Goal: Information Seeking & Learning: Get advice/opinions

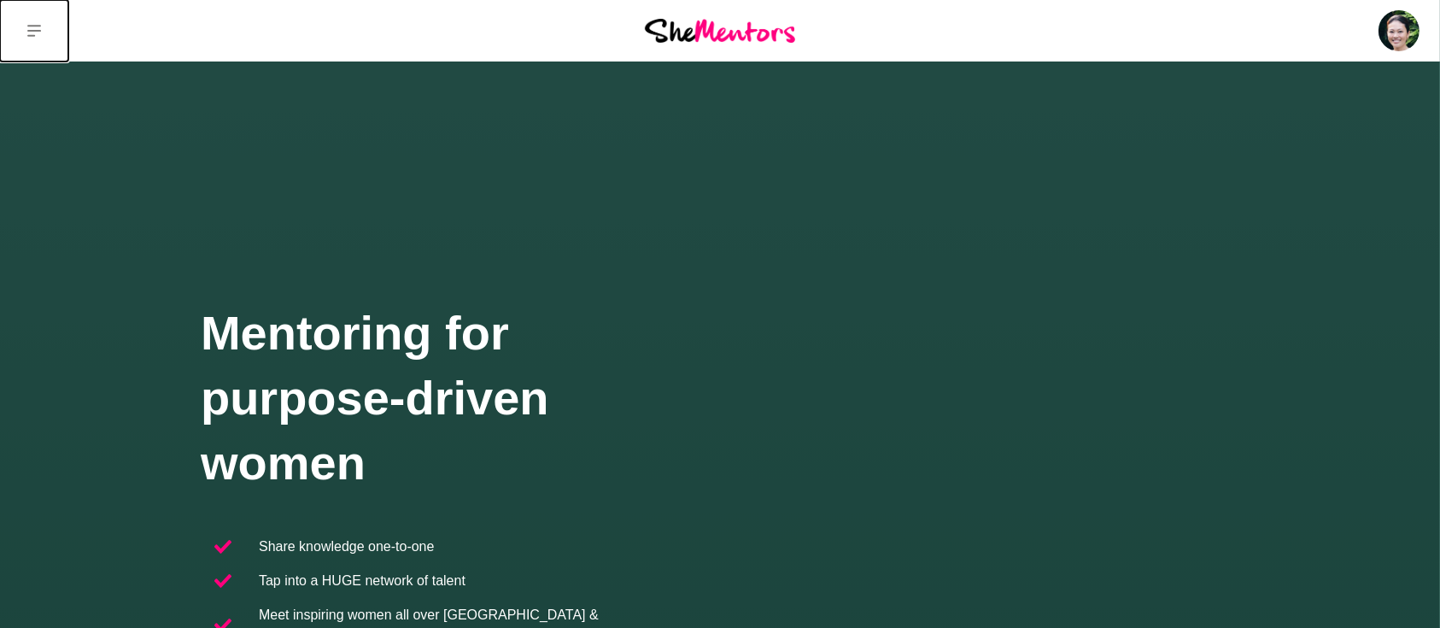
click at [41, 30] on button at bounding box center [34, 30] width 68 height 61
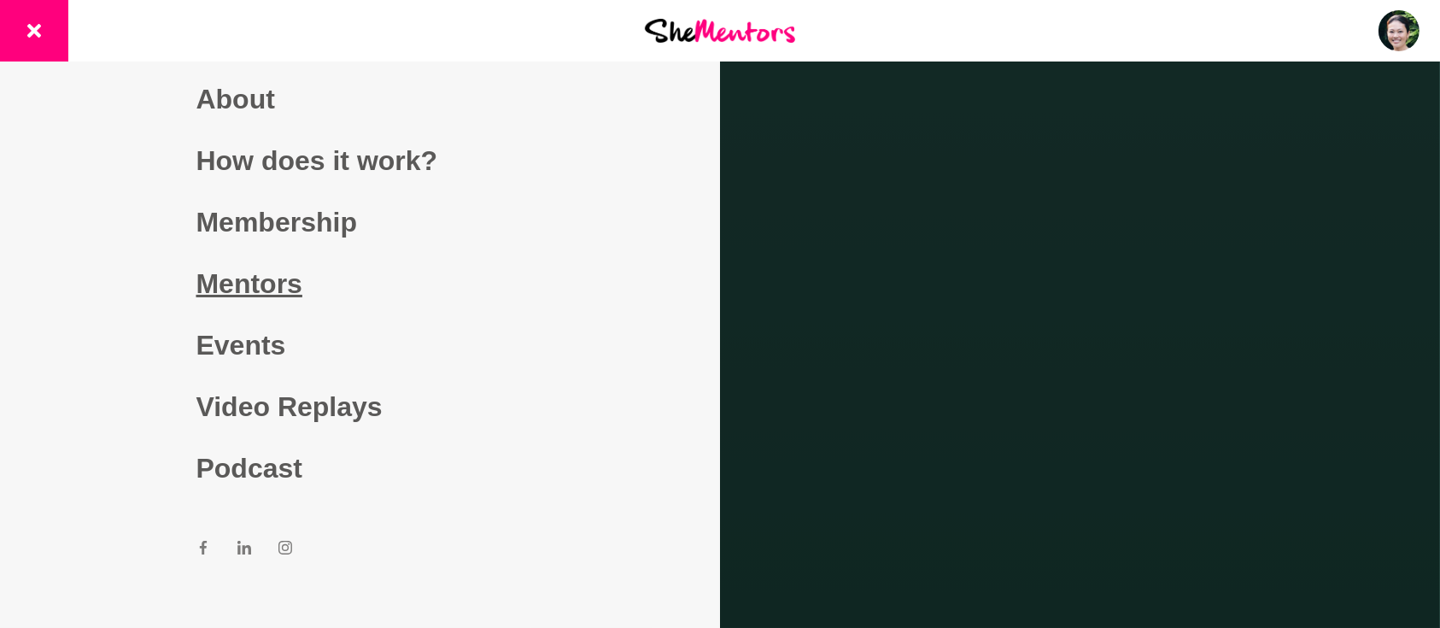
click at [249, 278] on link "Mentors" at bounding box center [360, 283] width 328 height 61
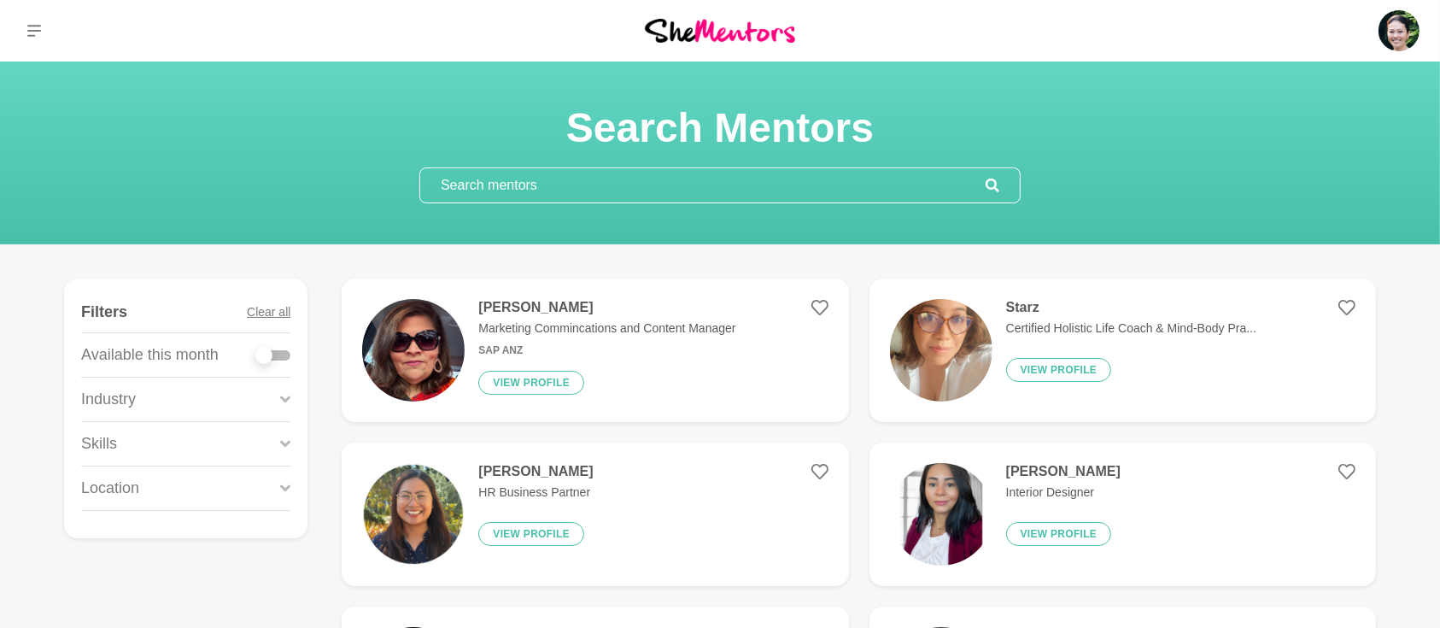
click at [681, 188] on input "text" at bounding box center [702, 185] width 565 height 34
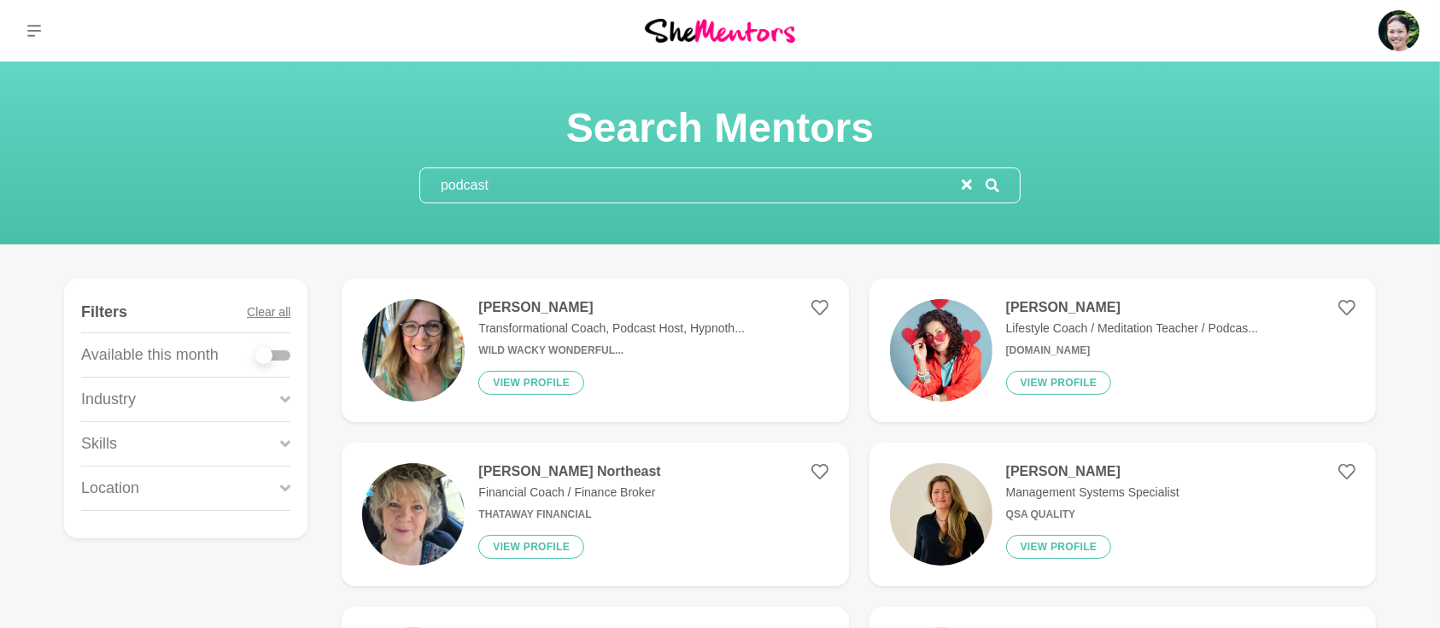
type input "podcast"
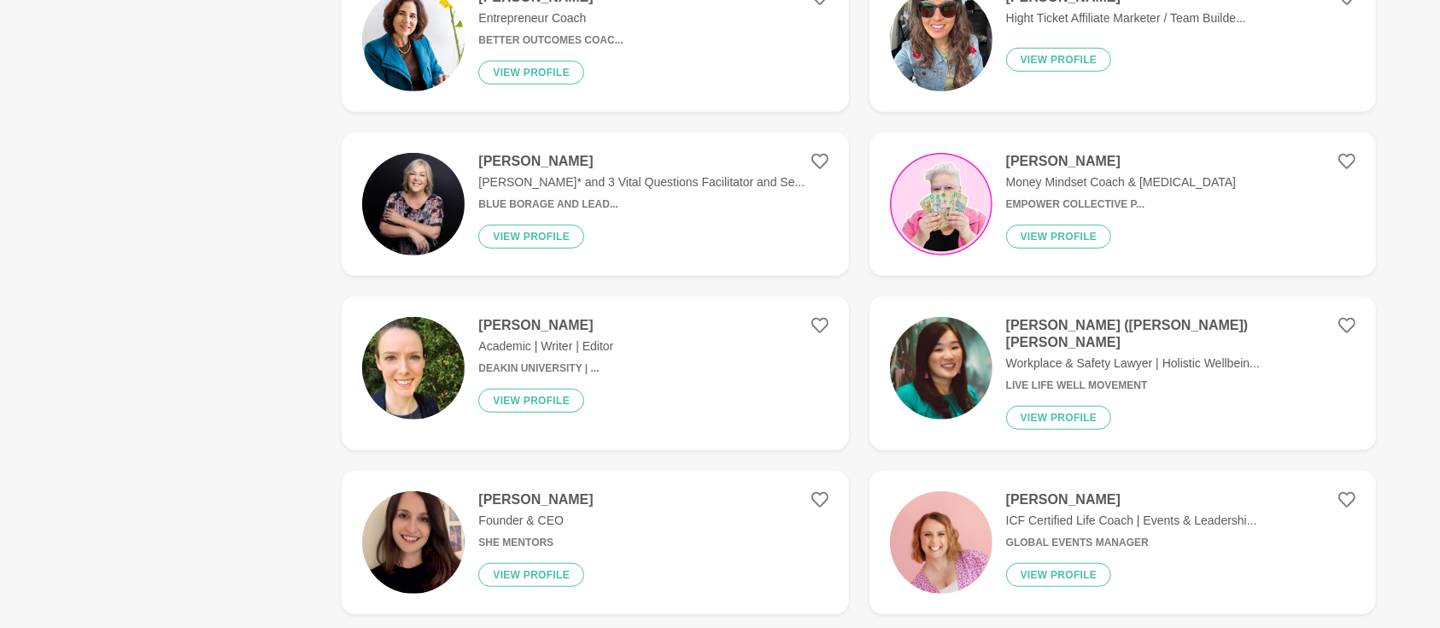
scroll to position [1366, 0]
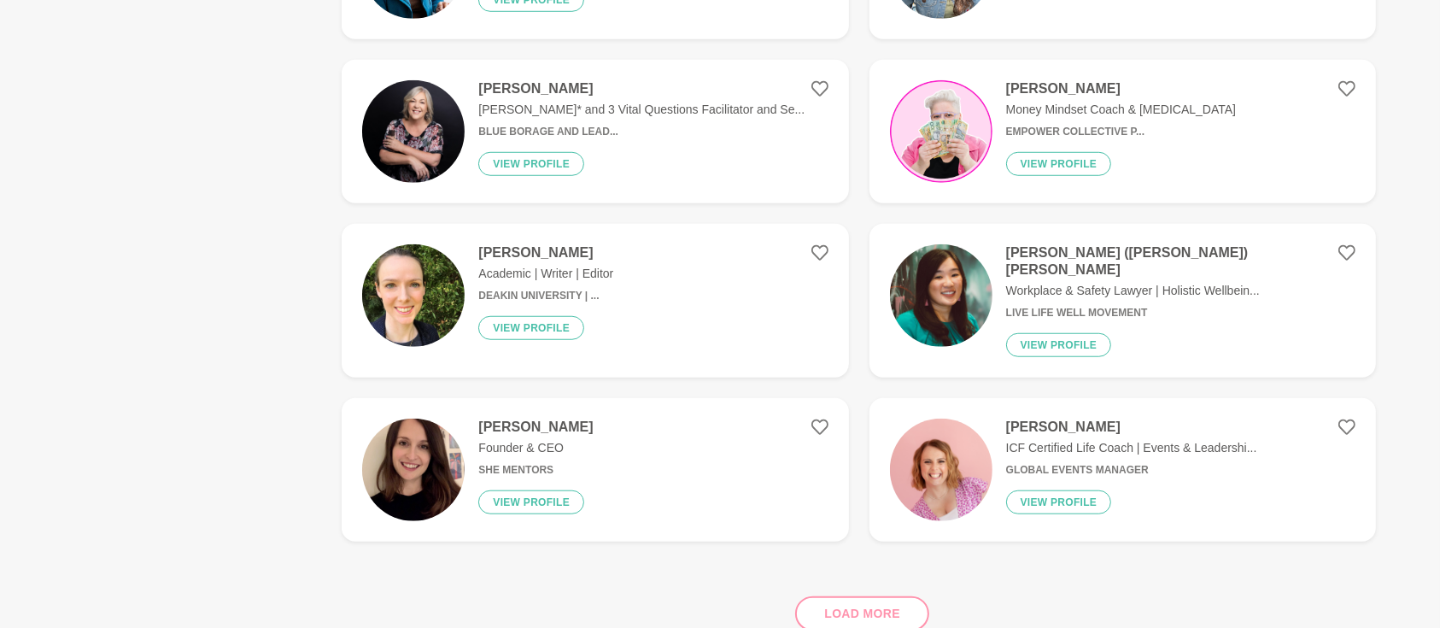
click at [836, 599] on div "Load more" at bounding box center [859, 606] width 1034 height 103
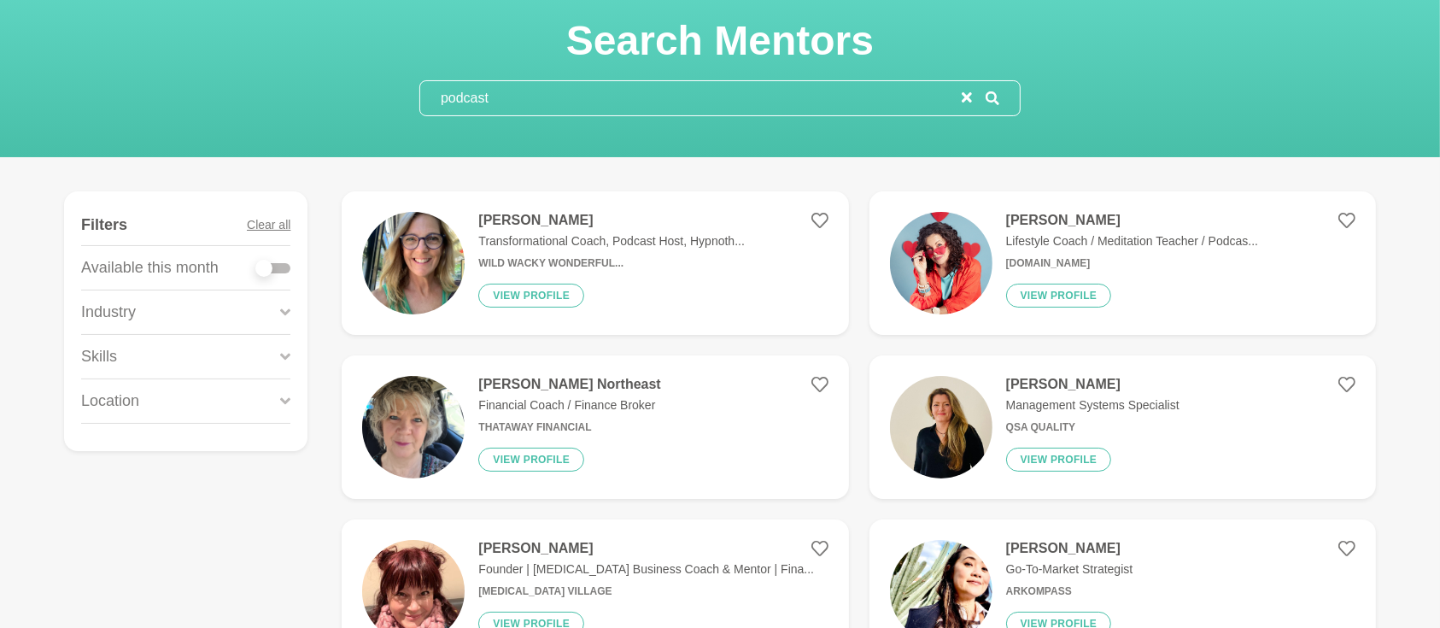
scroll to position [75, 0]
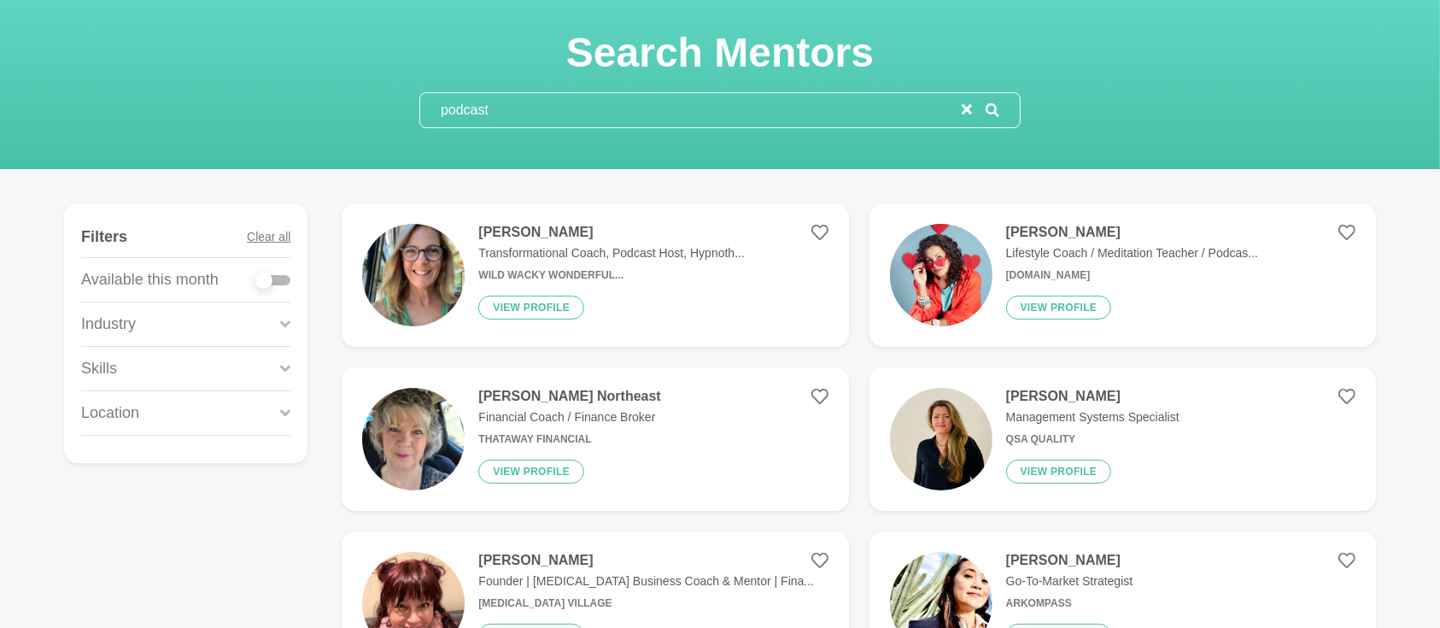
drag, startPoint x: 541, startPoint y: 107, endPoint x: 326, endPoint y: 105, distance: 214.4
click at [326, 105] on div "Search Mentors podcast" at bounding box center [719, 77] width 1399 height 101
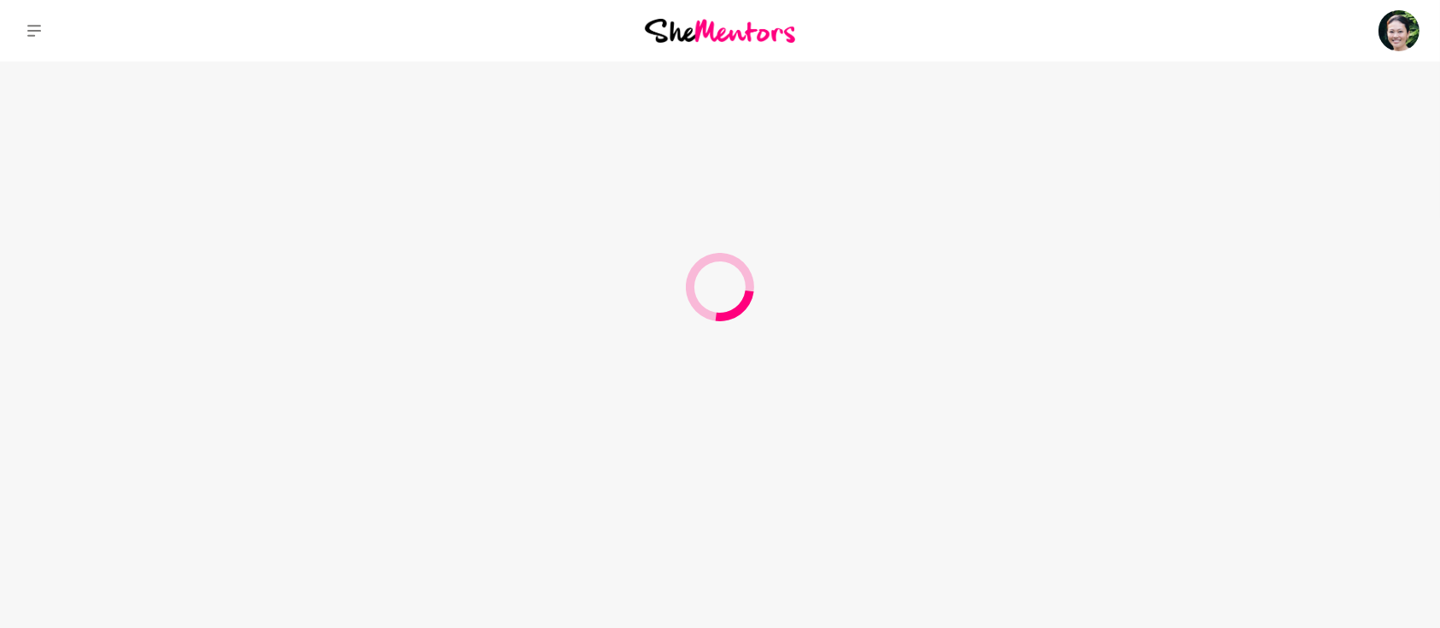
scroll to position [0, 0]
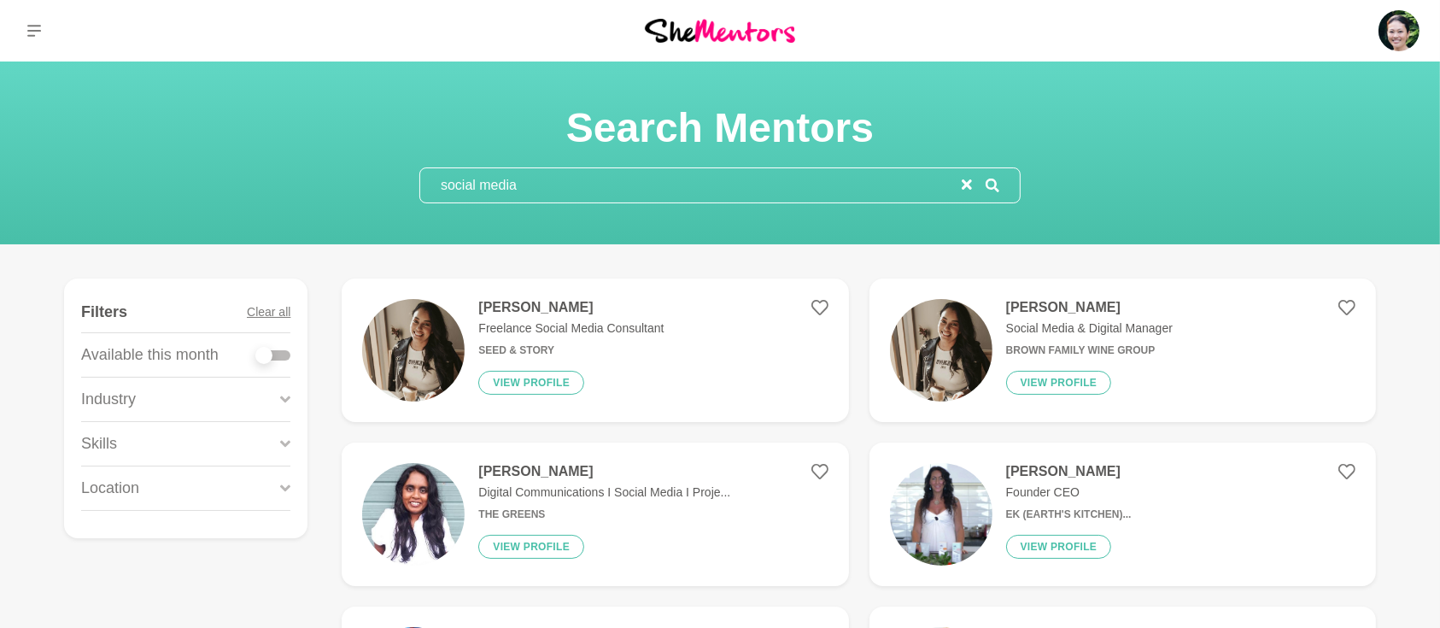
drag, startPoint x: 523, startPoint y: 177, endPoint x: 214, endPoint y: 176, distance: 308.3
click at [218, 178] on div "Search Mentors social media" at bounding box center [719, 152] width 1399 height 101
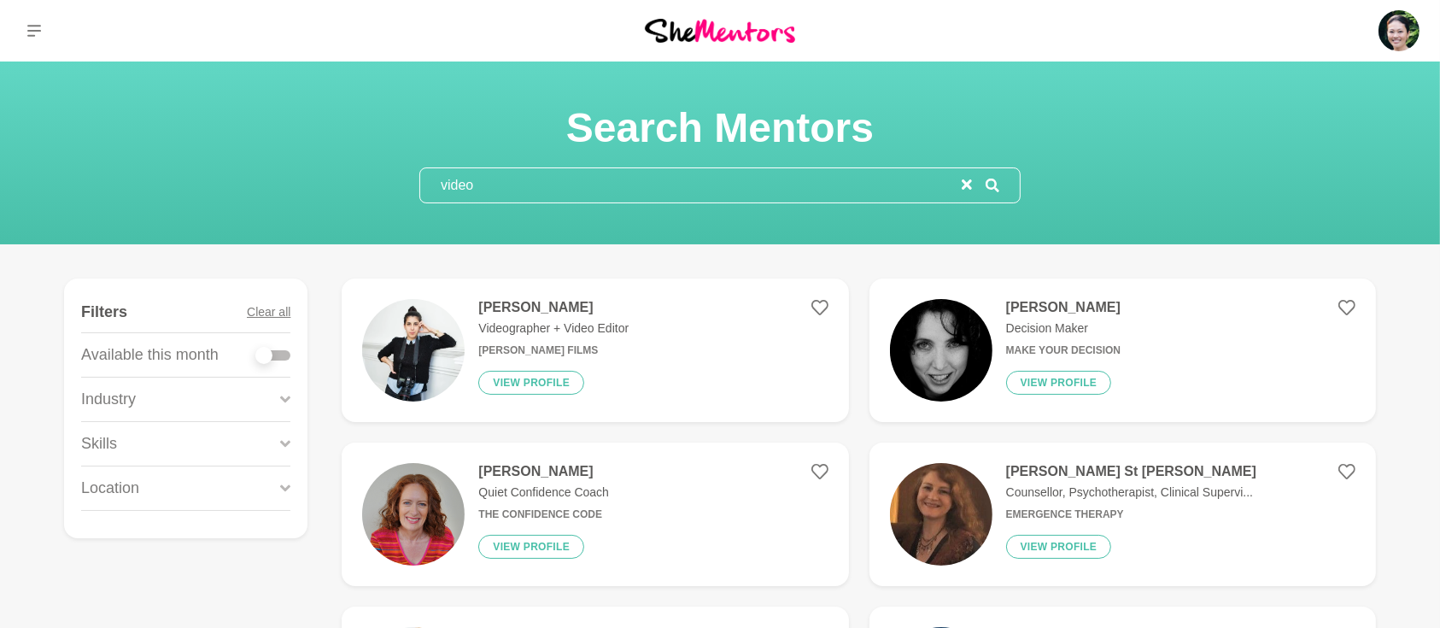
type input "video"
drag, startPoint x: 541, startPoint y: 185, endPoint x: 364, endPoint y: 174, distance: 177.1
click at [364, 174] on div "Search Mentors video" at bounding box center [719, 152] width 1399 height 101
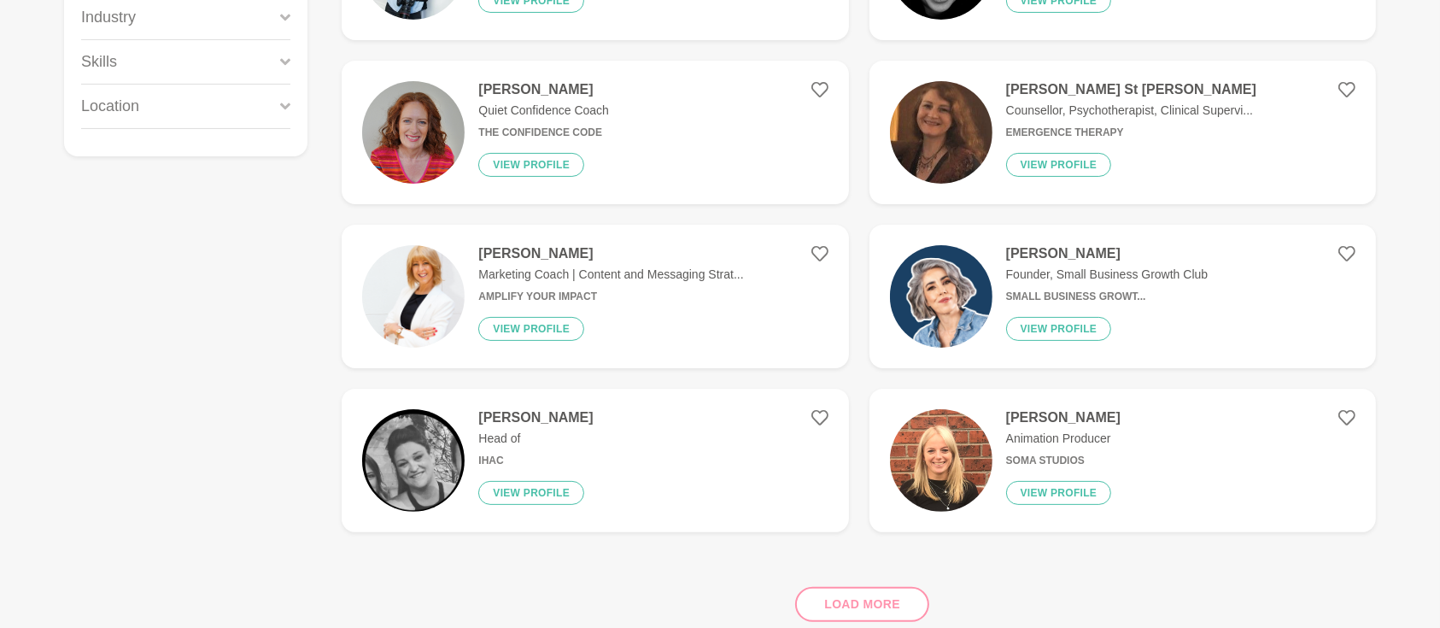
scroll to position [455, 0]
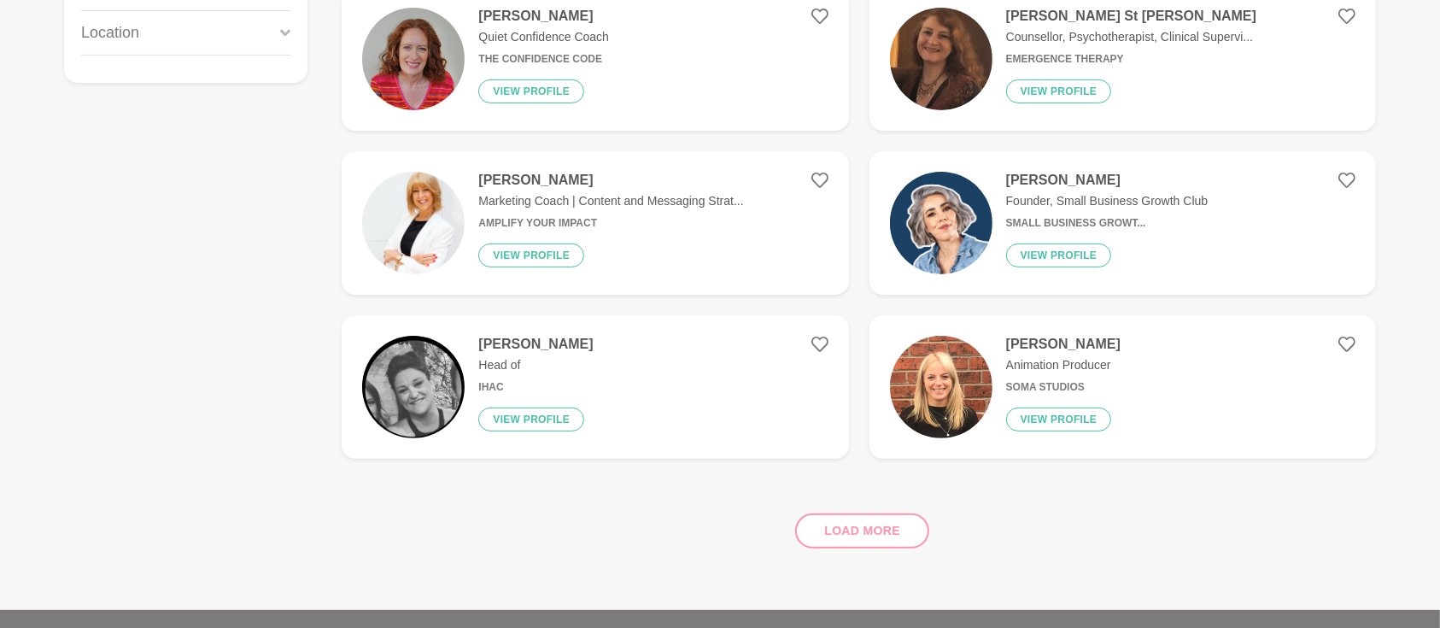
click at [874, 524] on div "Load more" at bounding box center [859, 523] width 1034 height 103
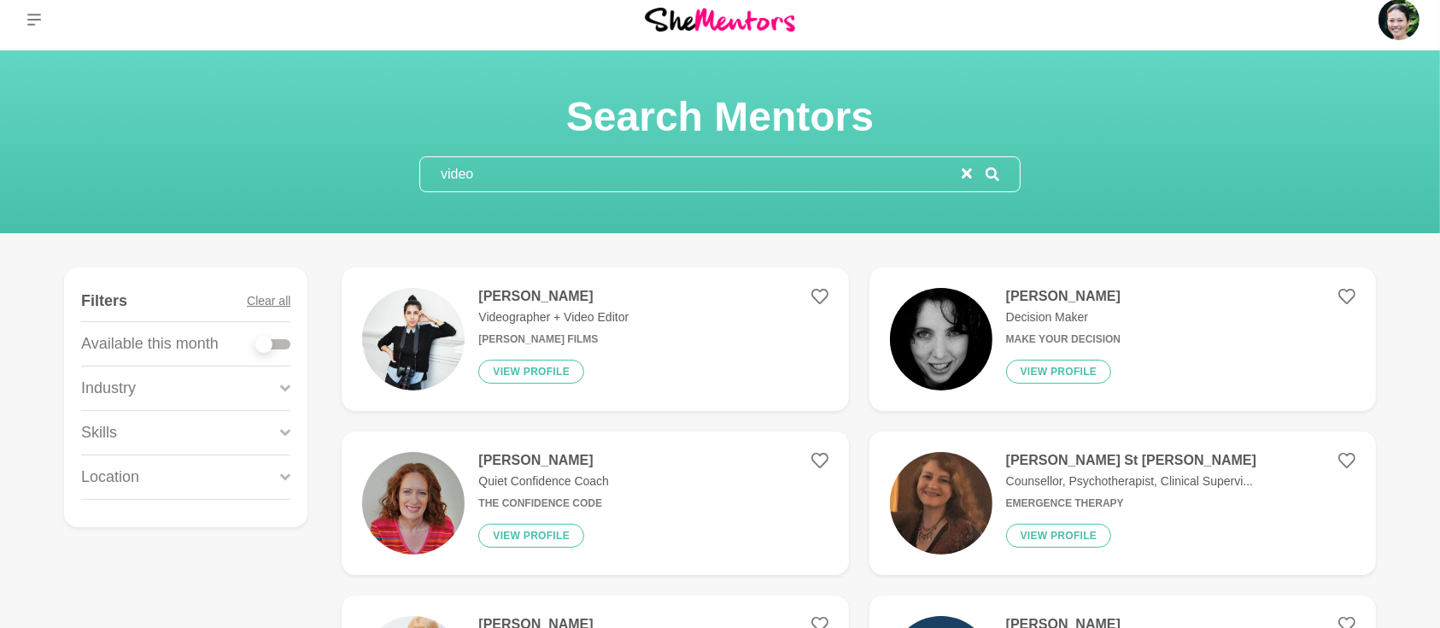
scroll to position [0, 0]
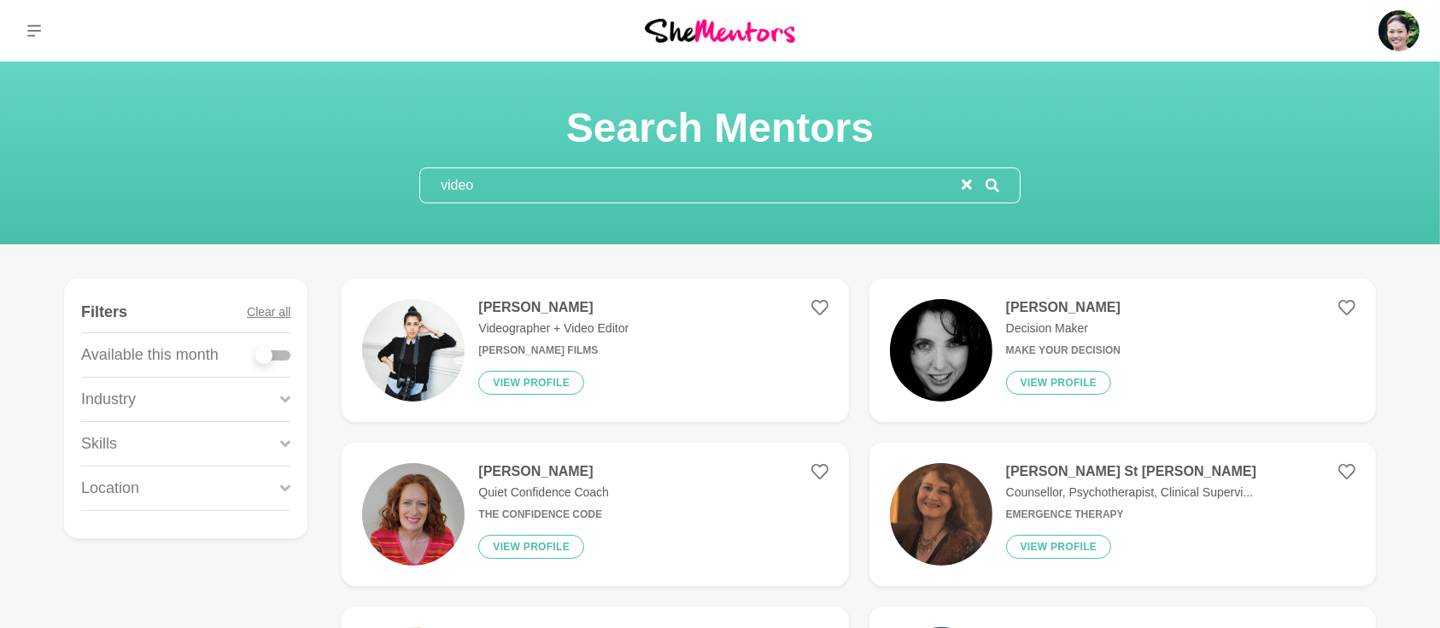
click at [966, 179] on icon "reset" at bounding box center [967, 184] width 10 height 10
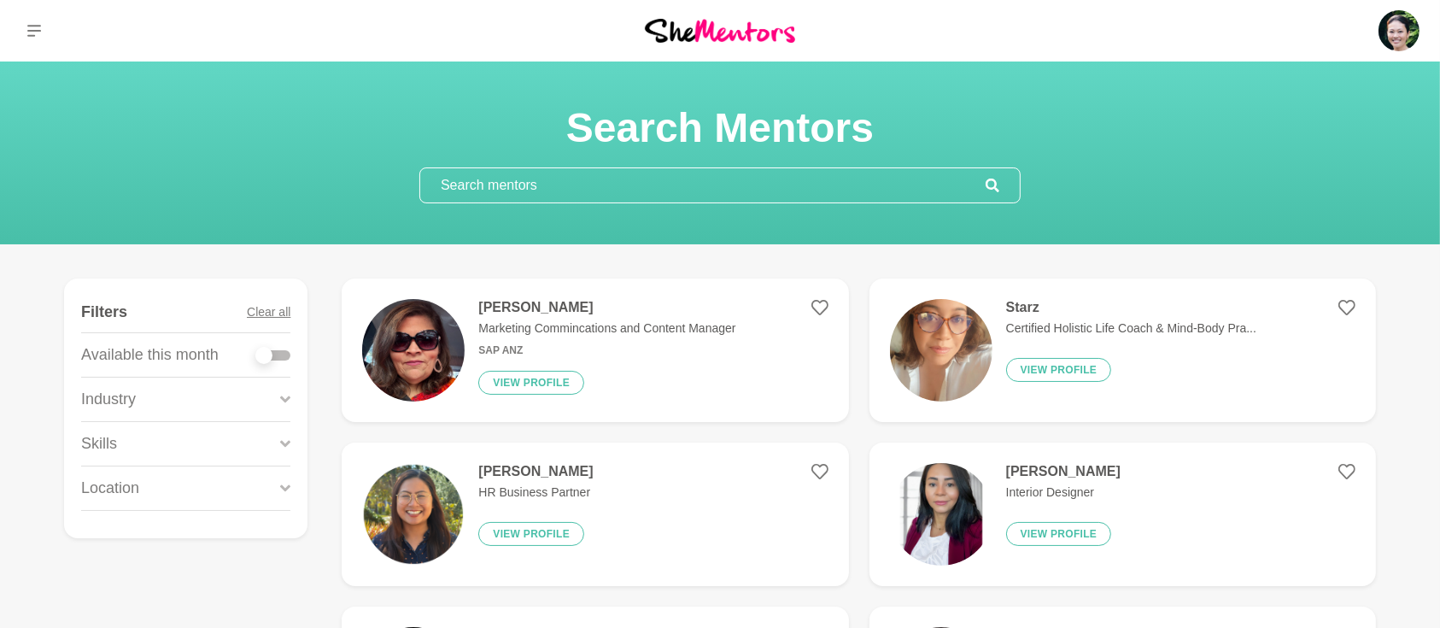
click at [277, 350] on div at bounding box center [273, 355] width 34 height 10
checkbox input "true"
click at [285, 398] on icon at bounding box center [285, 399] width 10 height 23
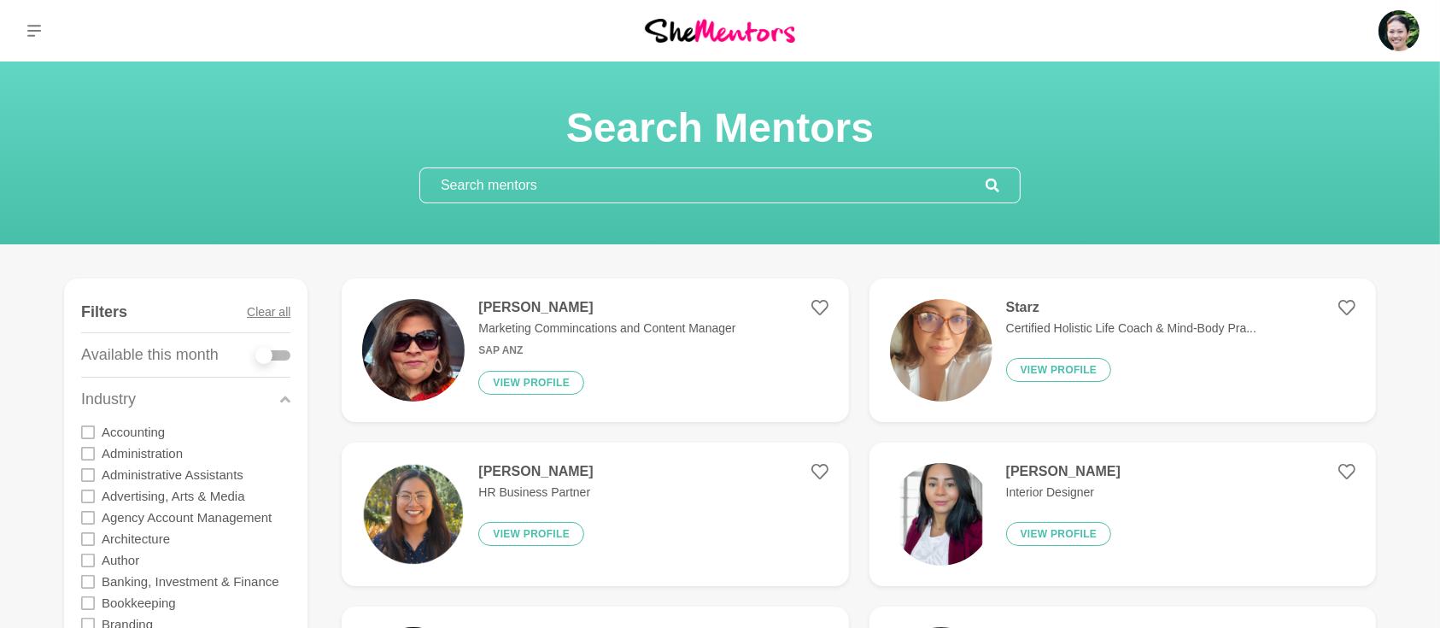
click at [279, 396] on div "Industry" at bounding box center [185, 399] width 209 height 44
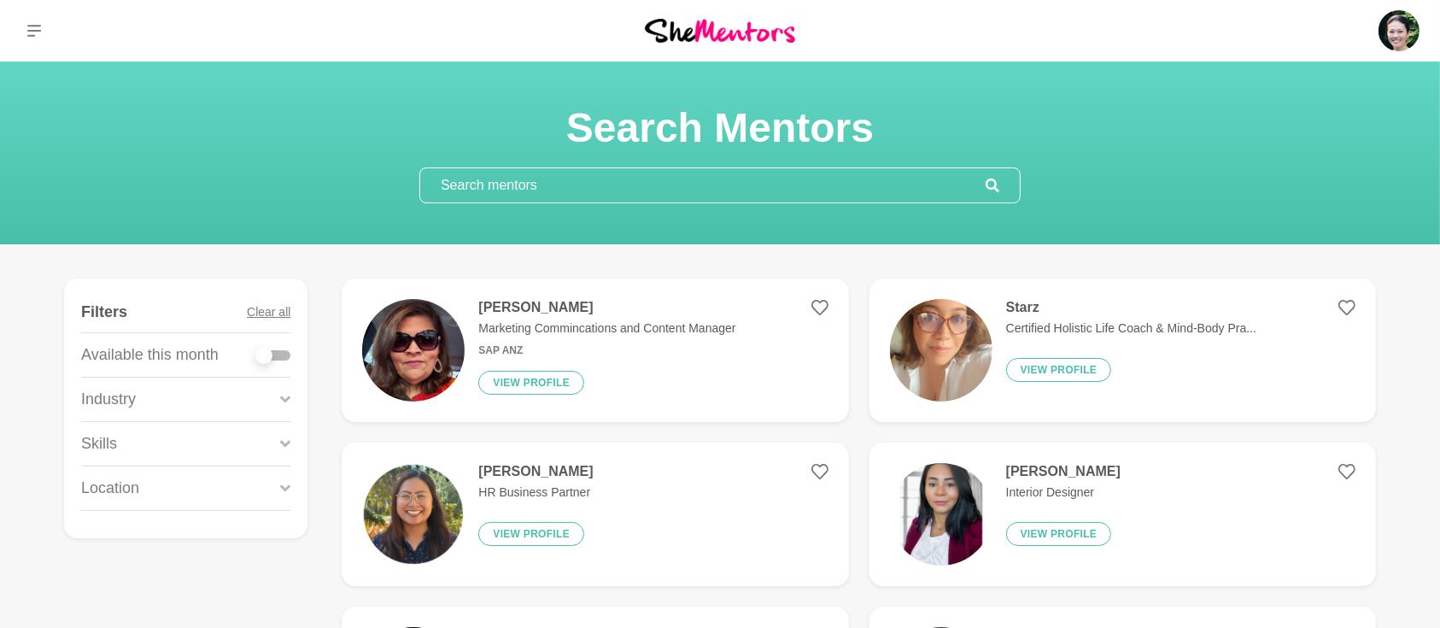
click at [278, 440] on div "Skills" at bounding box center [185, 444] width 209 height 44
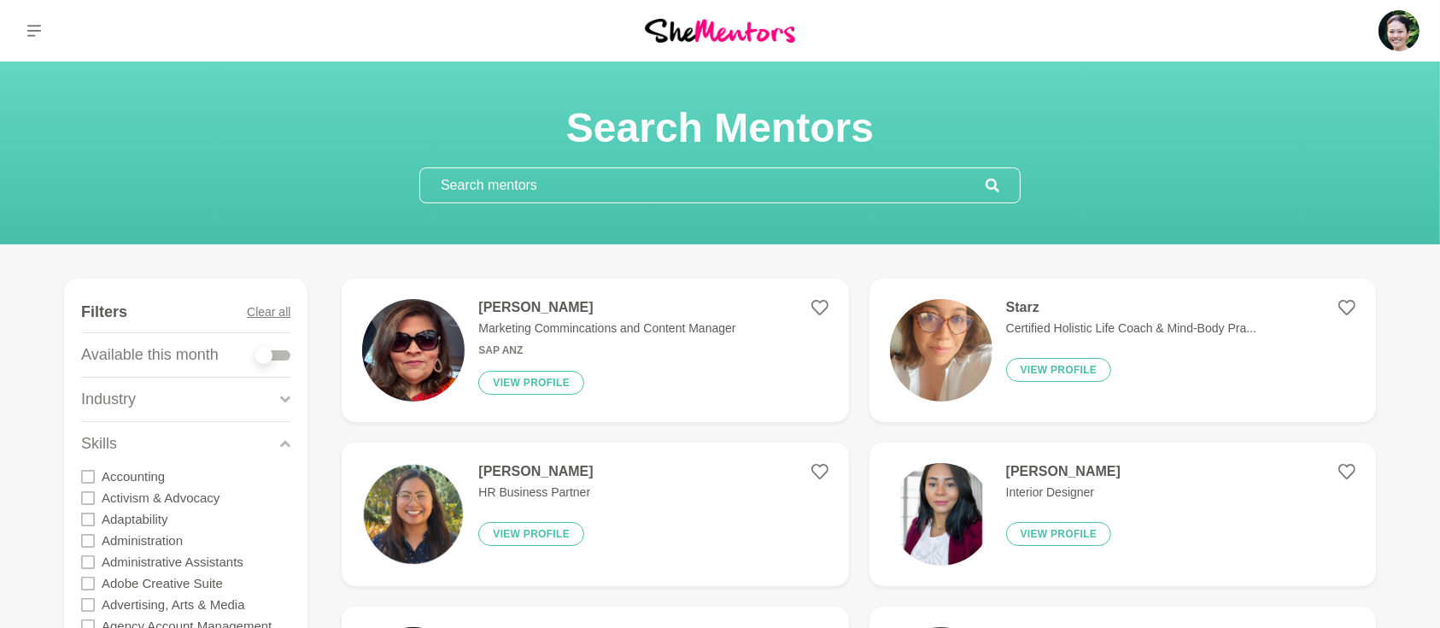
click at [286, 350] on div at bounding box center [273, 355] width 34 height 10
checkbox input "true"
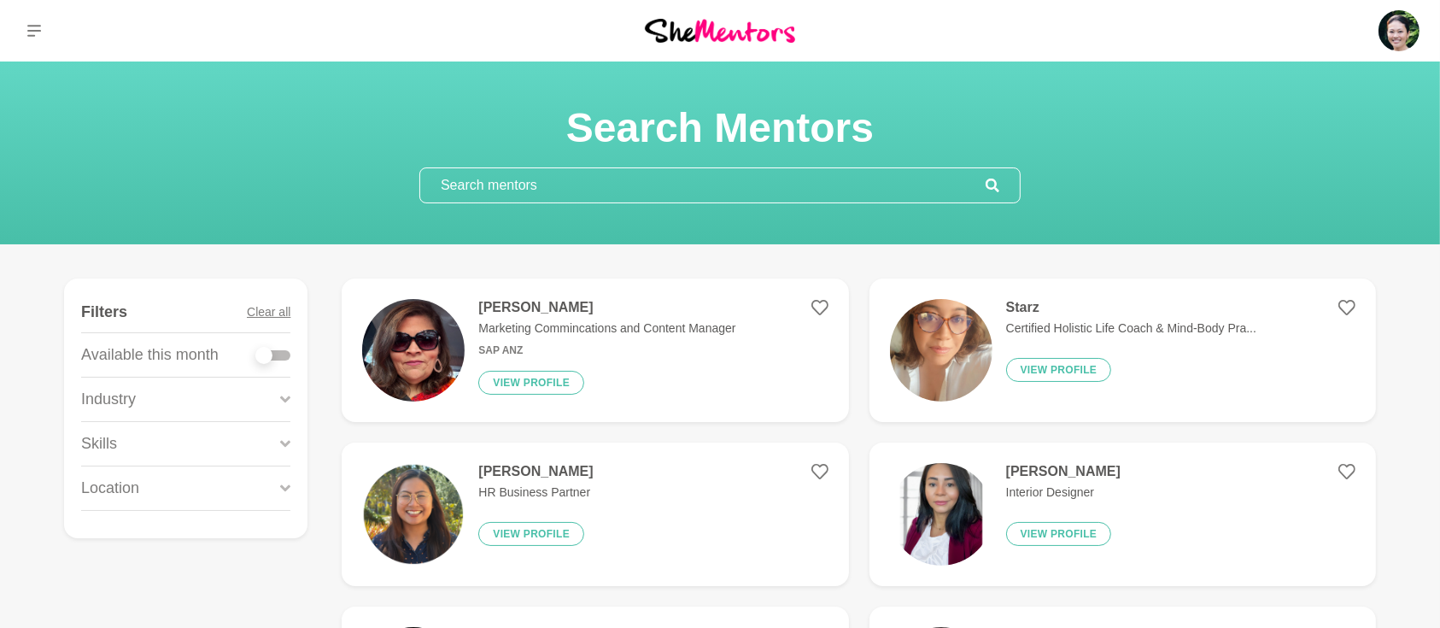
click at [291, 351] on figure "Filters Clear all Available this month Industry Accounting Administration Admin…" at bounding box center [185, 408] width 243 height 260
click at [283, 357] on div at bounding box center [273, 355] width 34 height 10
checkbox input "true"
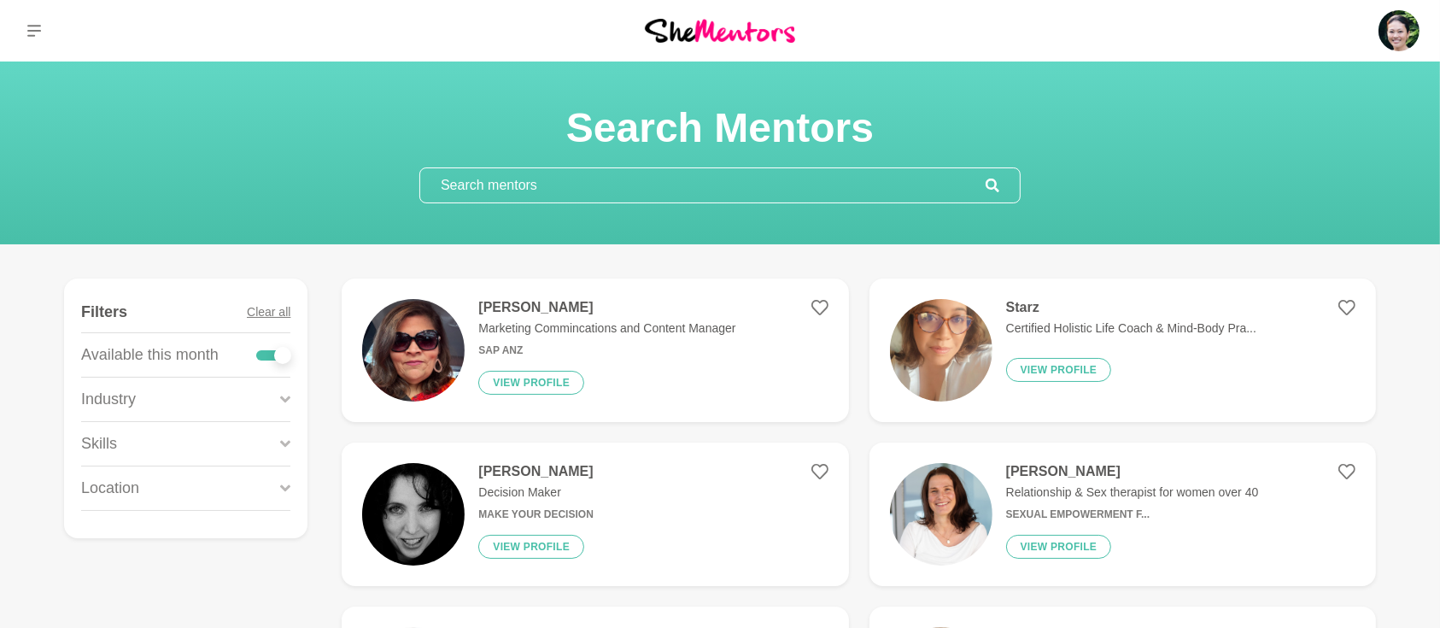
click at [549, 192] on input "text" at bounding box center [702, 185] width 565 height 34
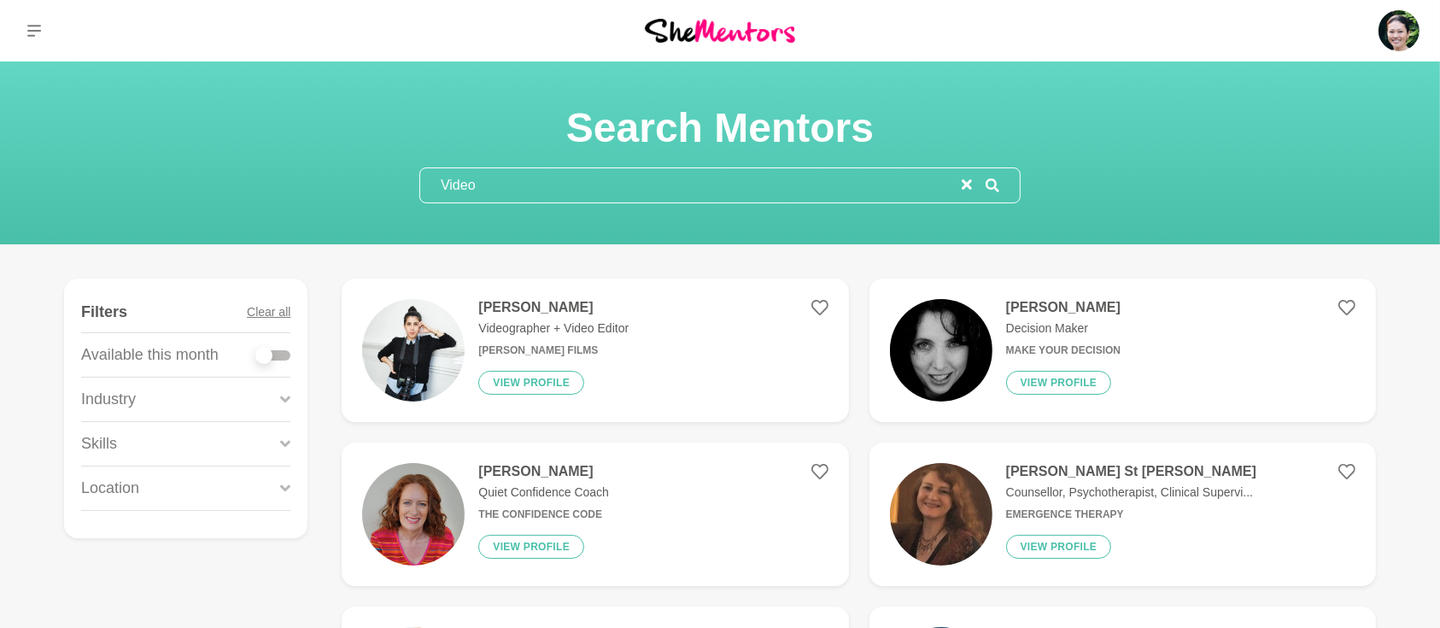
drag, startPoint x: 524, startPoint y: 185, endPoint x: 330, endPoint y: 174, distance: 195.0
click at [330, 174] on div "Search Mentors Video" at bounding box center [719, 152] width 1399 height 101
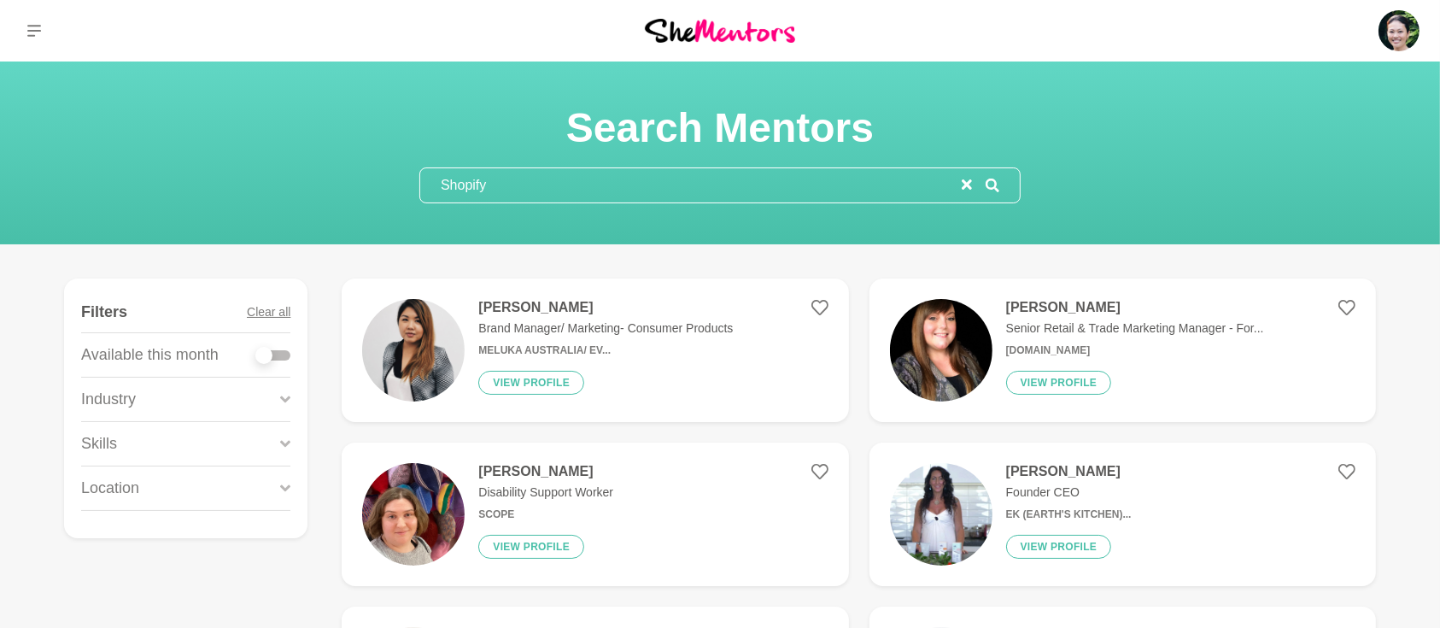
type input "Shopify"
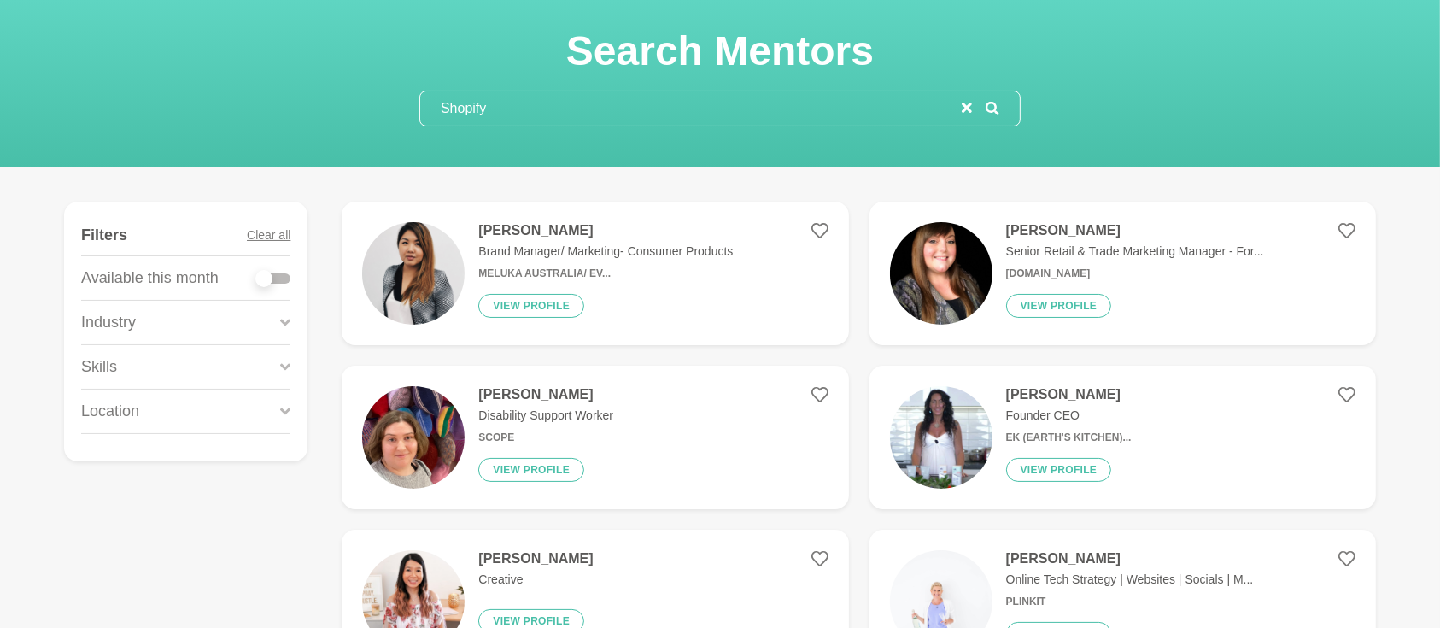
scroll to position [75, 0]
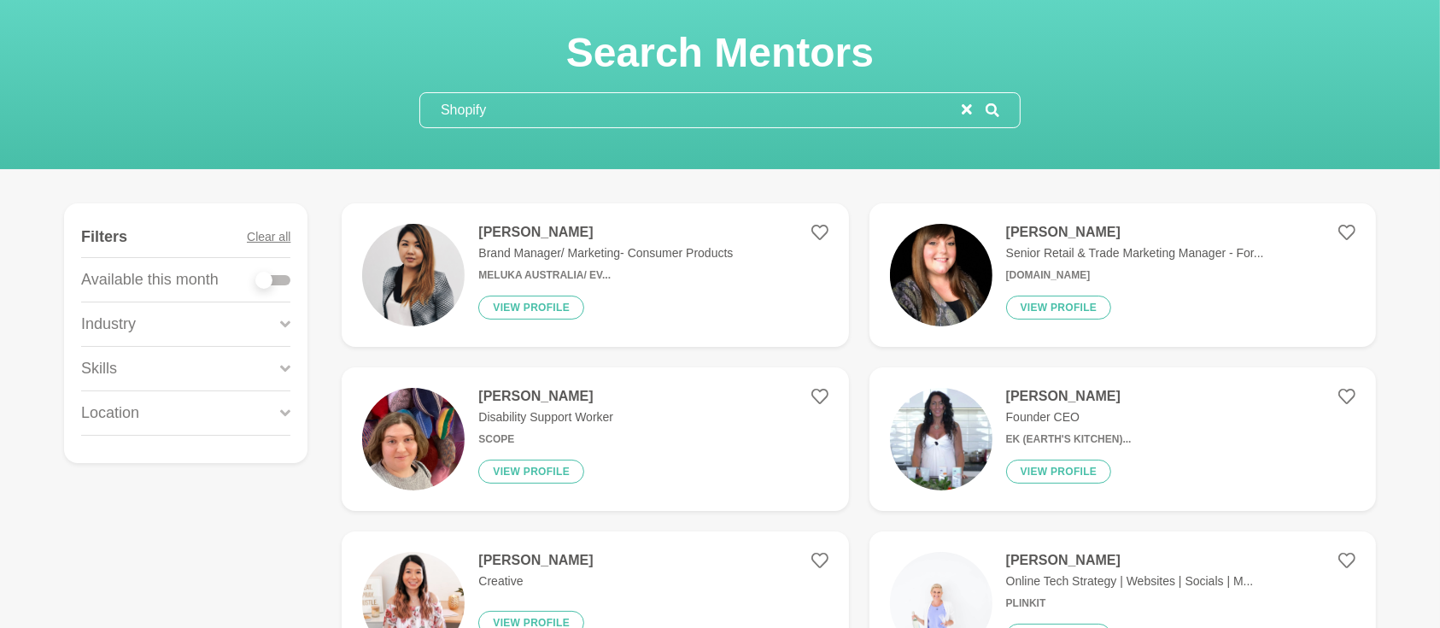
click at [281, 279] on div at bounding box center [273, 280] width 34 height 10
checkbox input "true"
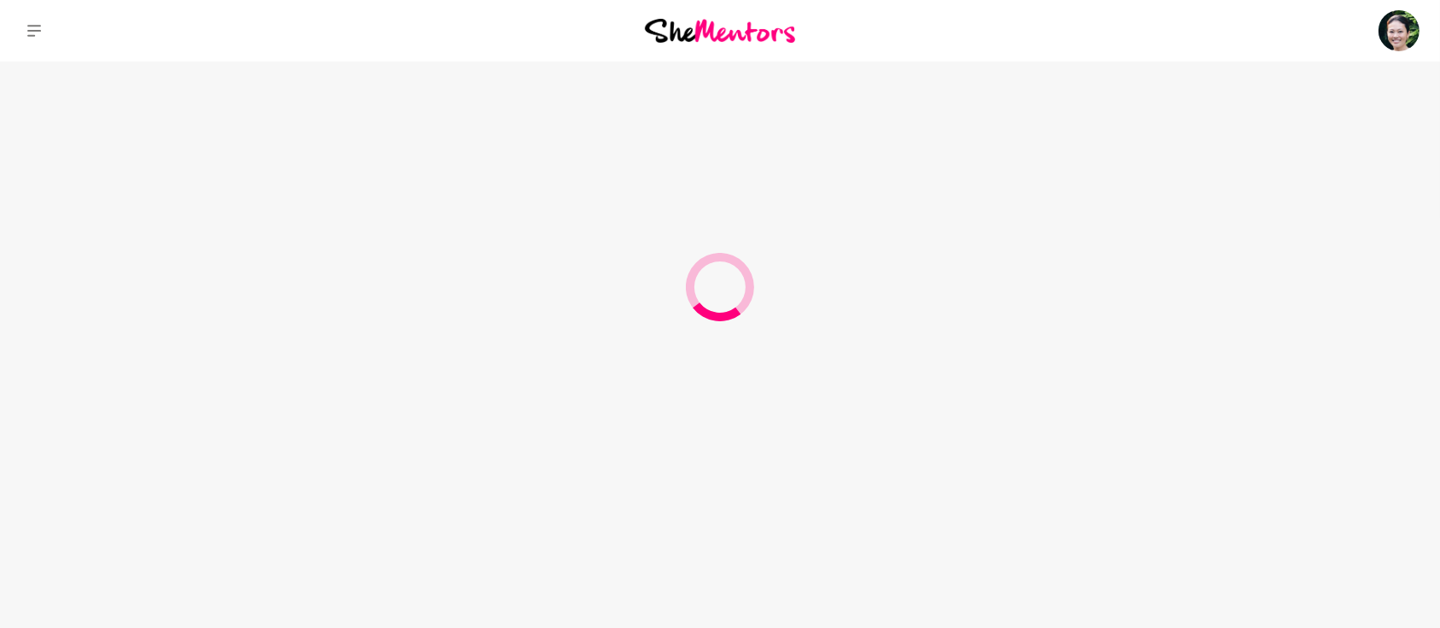
scroll to position [0, 0]
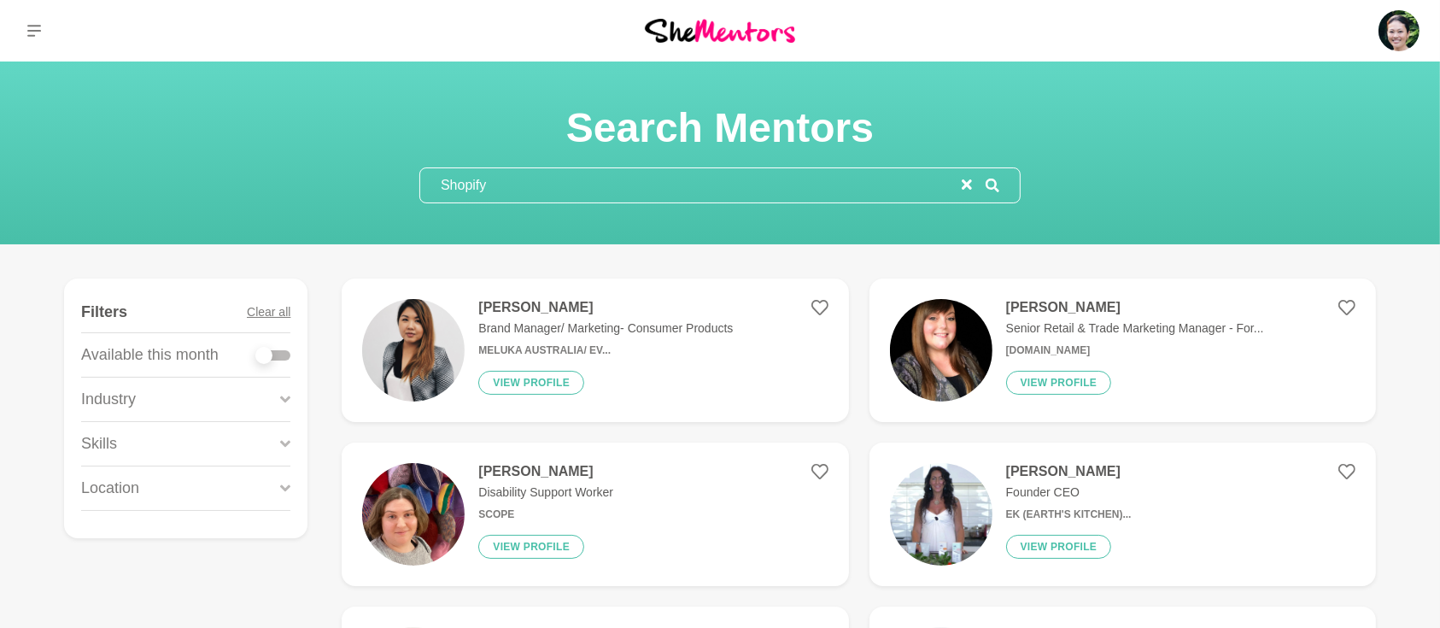
click at [284, 352] on div at bounding box center [273, 355] width 34 height 10
checkbox input "true"
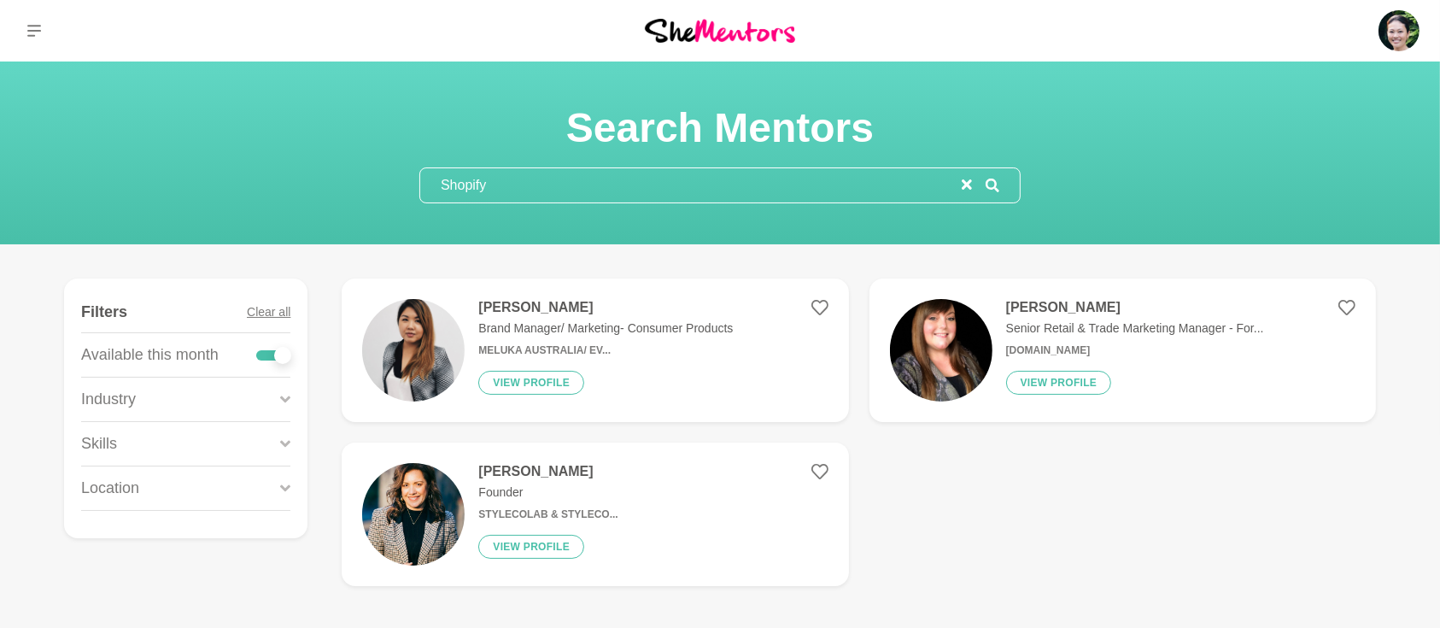
click at [279, 443] on div "Skills" at bounding box center [185, 444] width 209 height 44
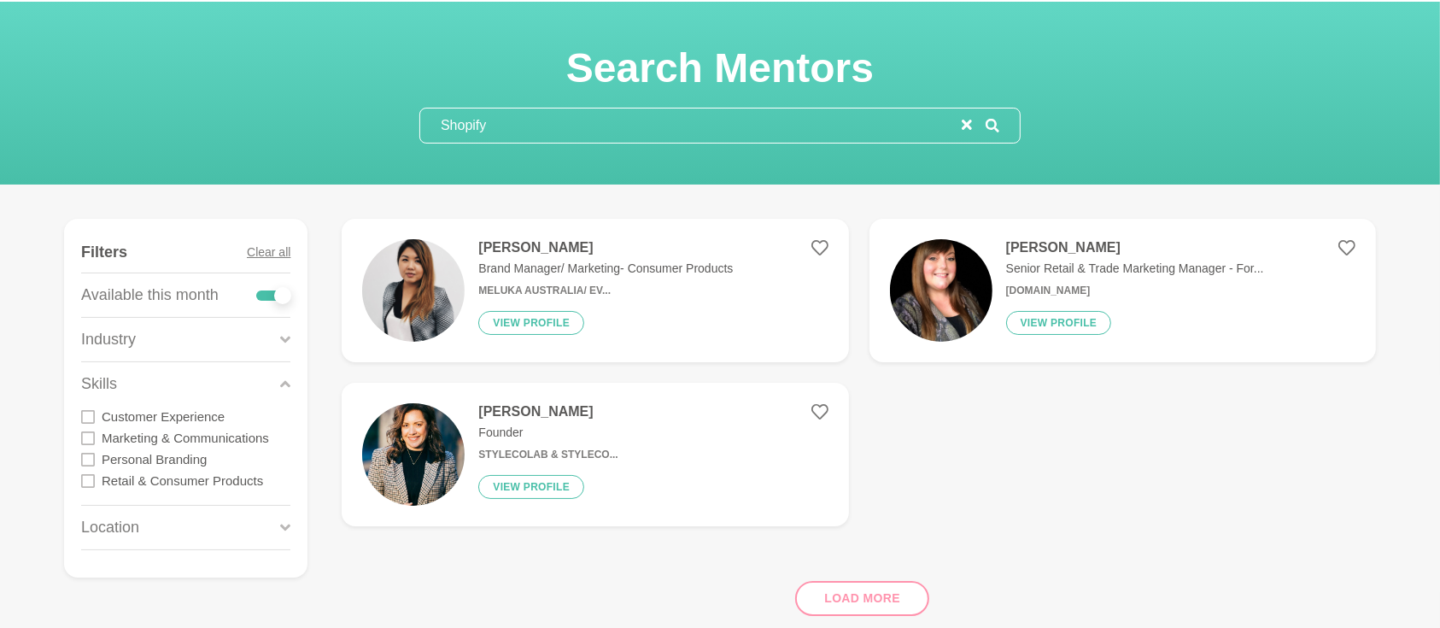
scroll to position [75, 0]
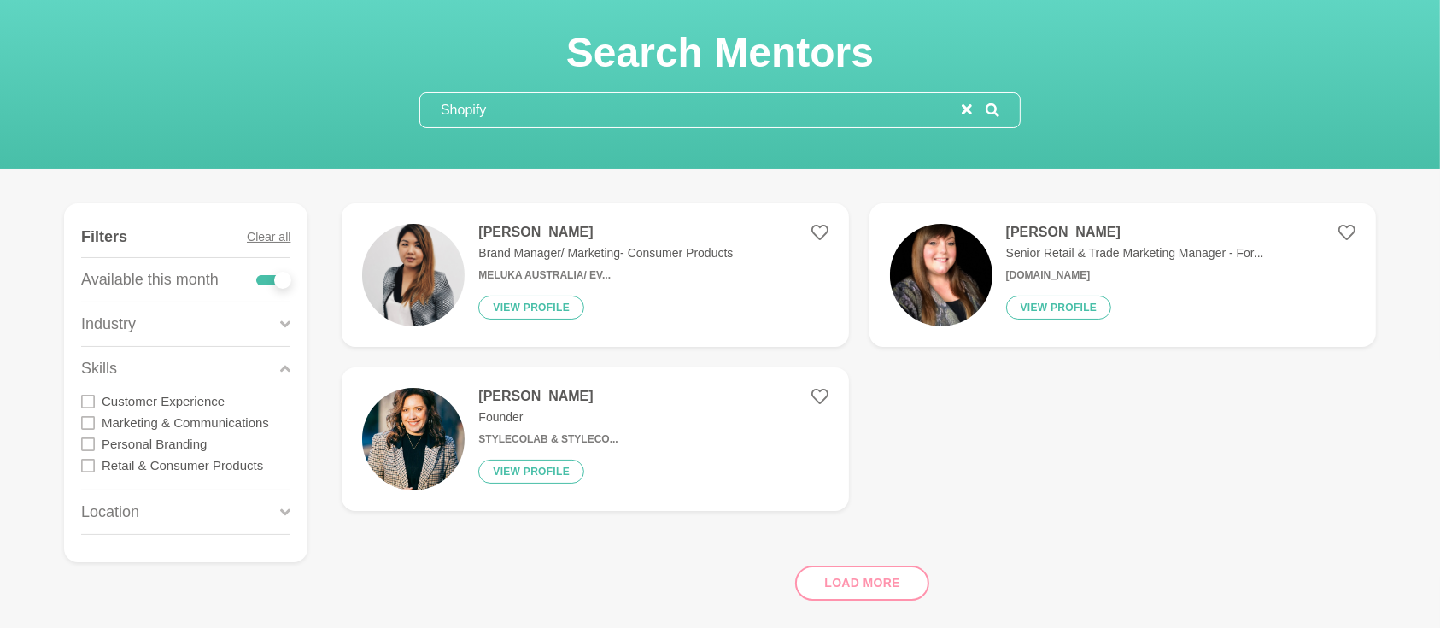
click at [963, 108] on icon "reset" at bounding box center [967, 109] width 10 height 10
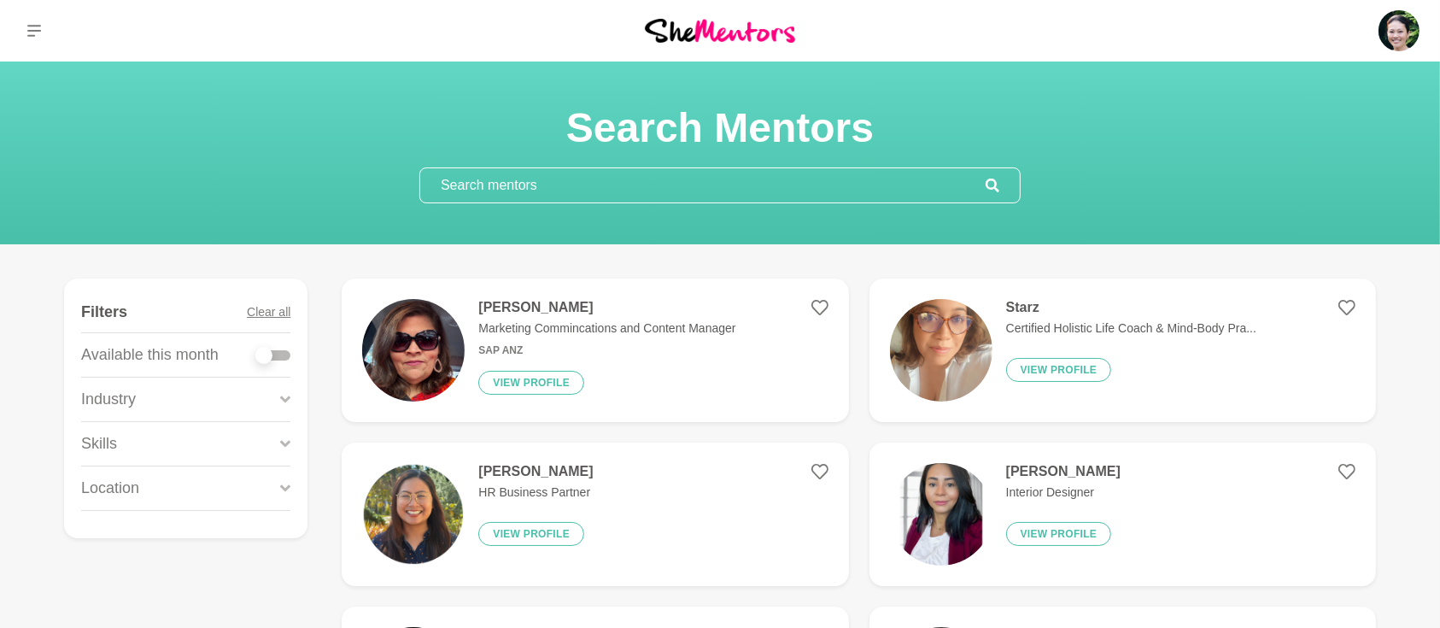
click at [287, 357] on div at bounding box center [273, 355] width 34 height 10
checkbox input "true"
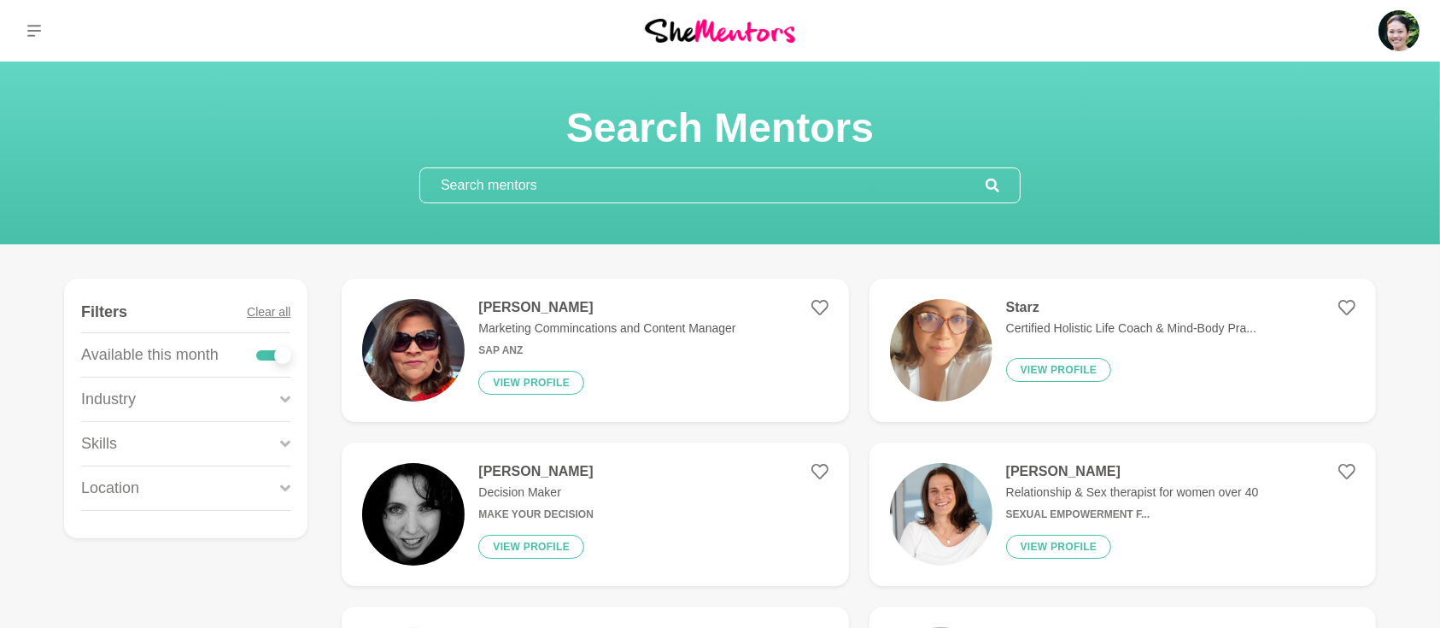
click at [287, 444] on icon at bounding box center [285, 443] width 10 height 7
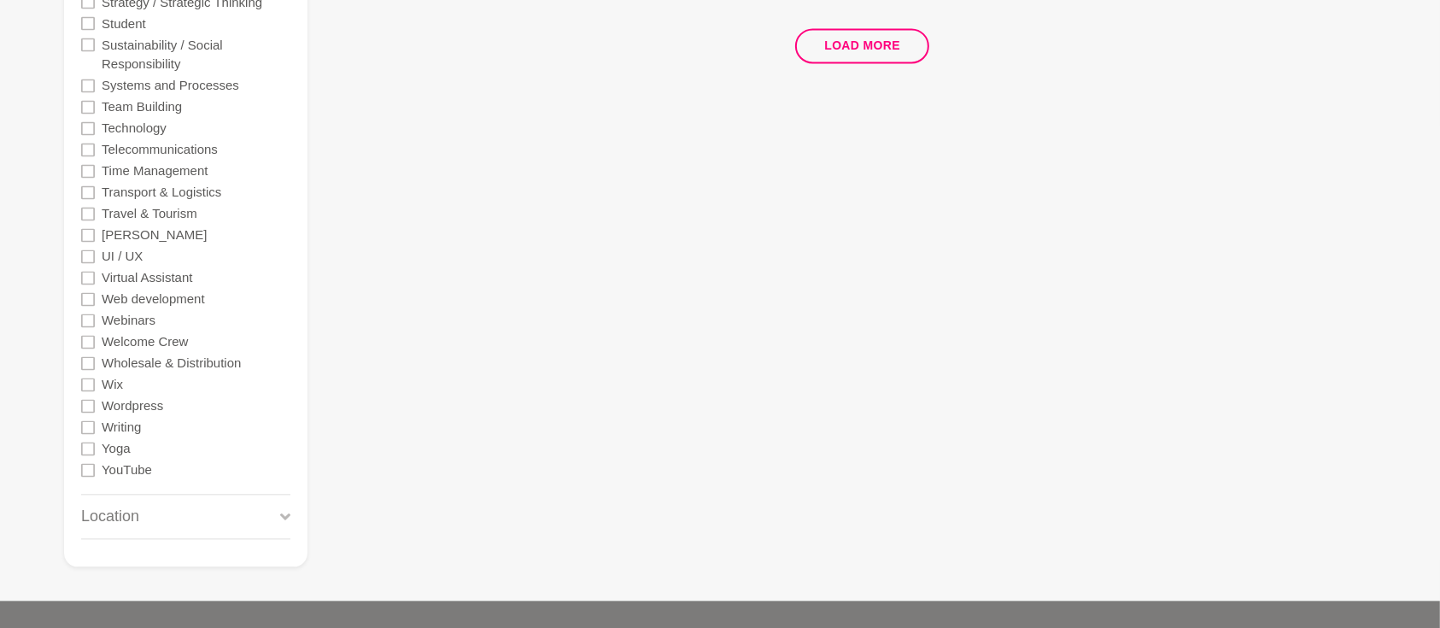
scroll to position [3643, 0]
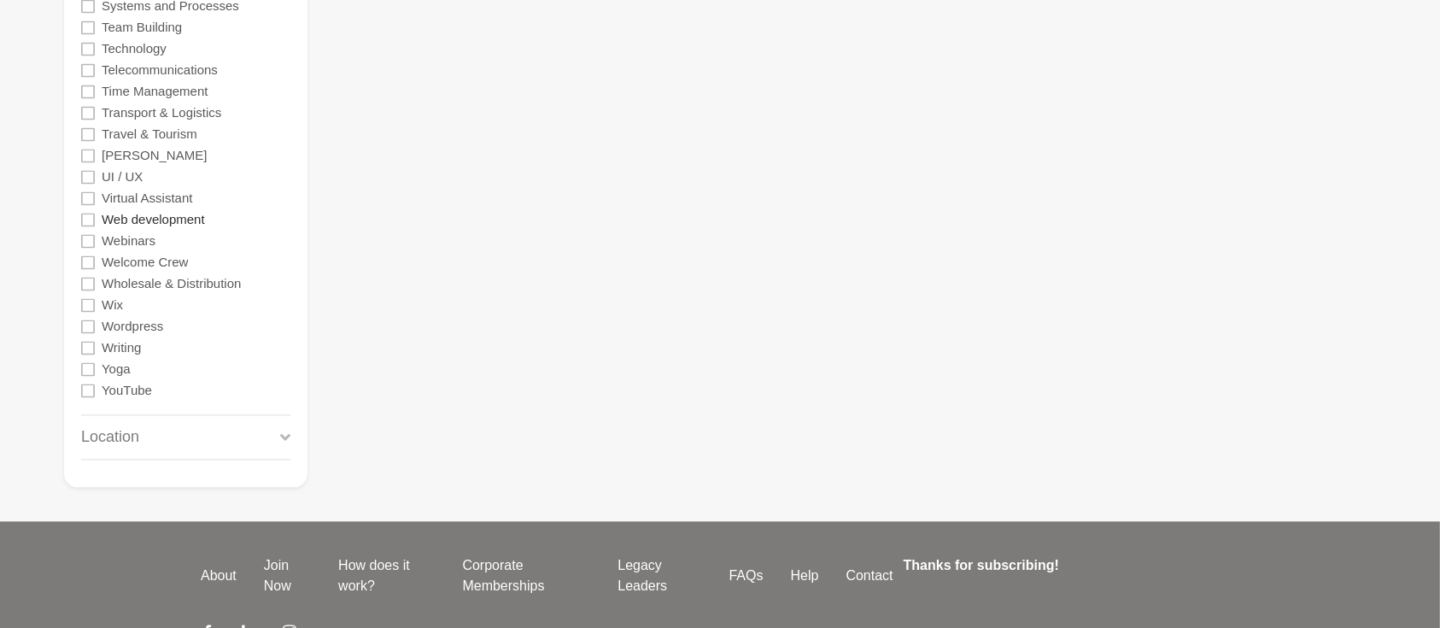
click at [187, 217] on label "Web development" at bounding box center [153, 218] width 103 height 21
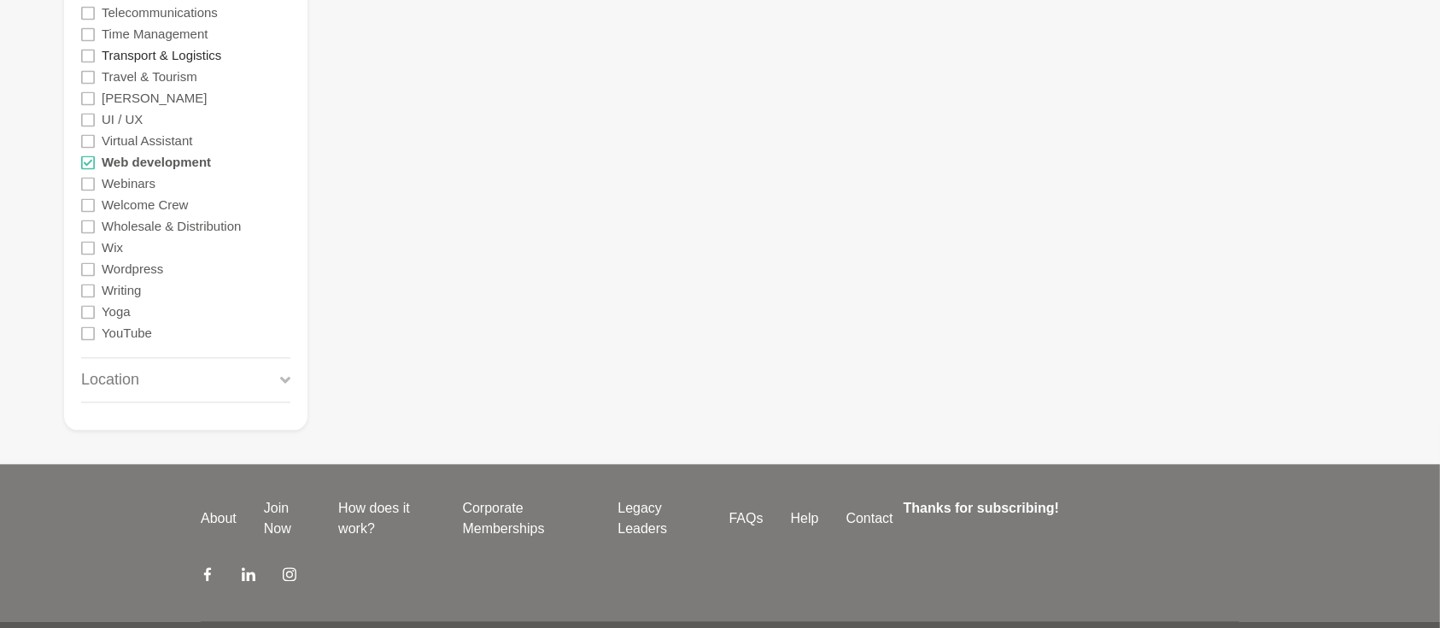
scroll to position [3719, 0]
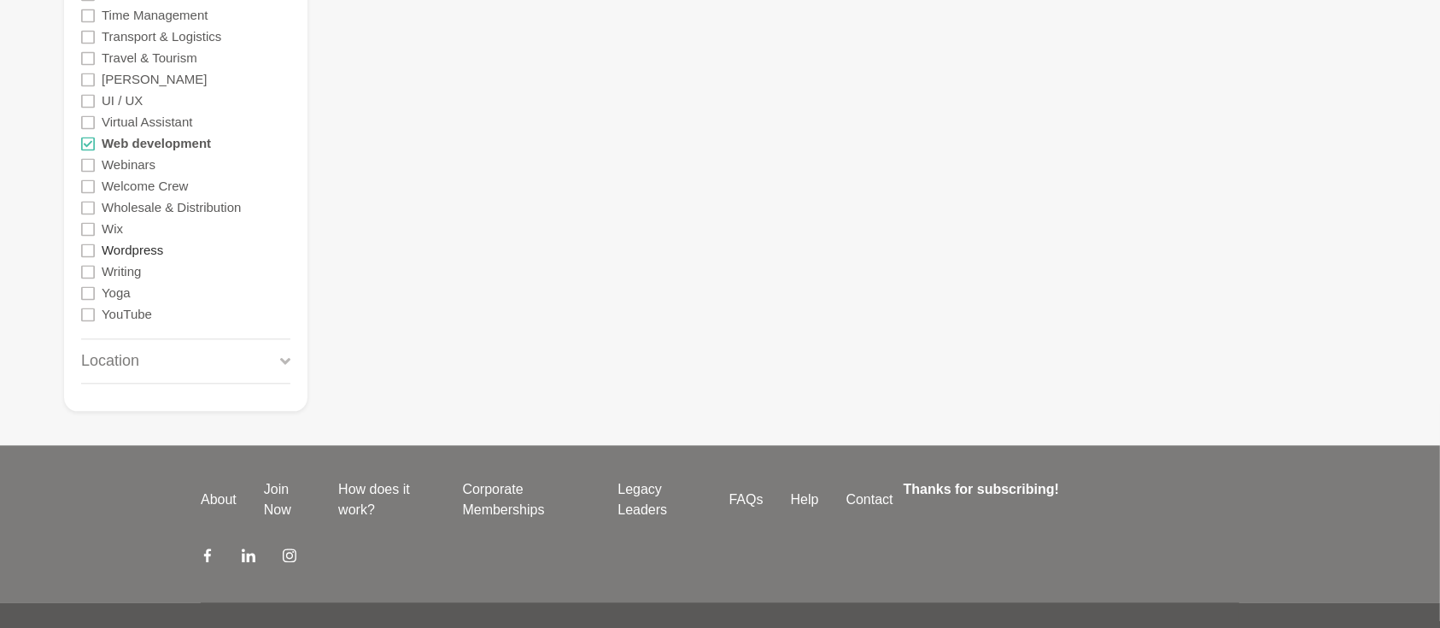
click at [124, 249] on label "Wordpress" at bounding box center [132, 249] width 61 height 21
click at [112, 231] on label "Wix" at bounding box center [112, 228] width 21 height 21
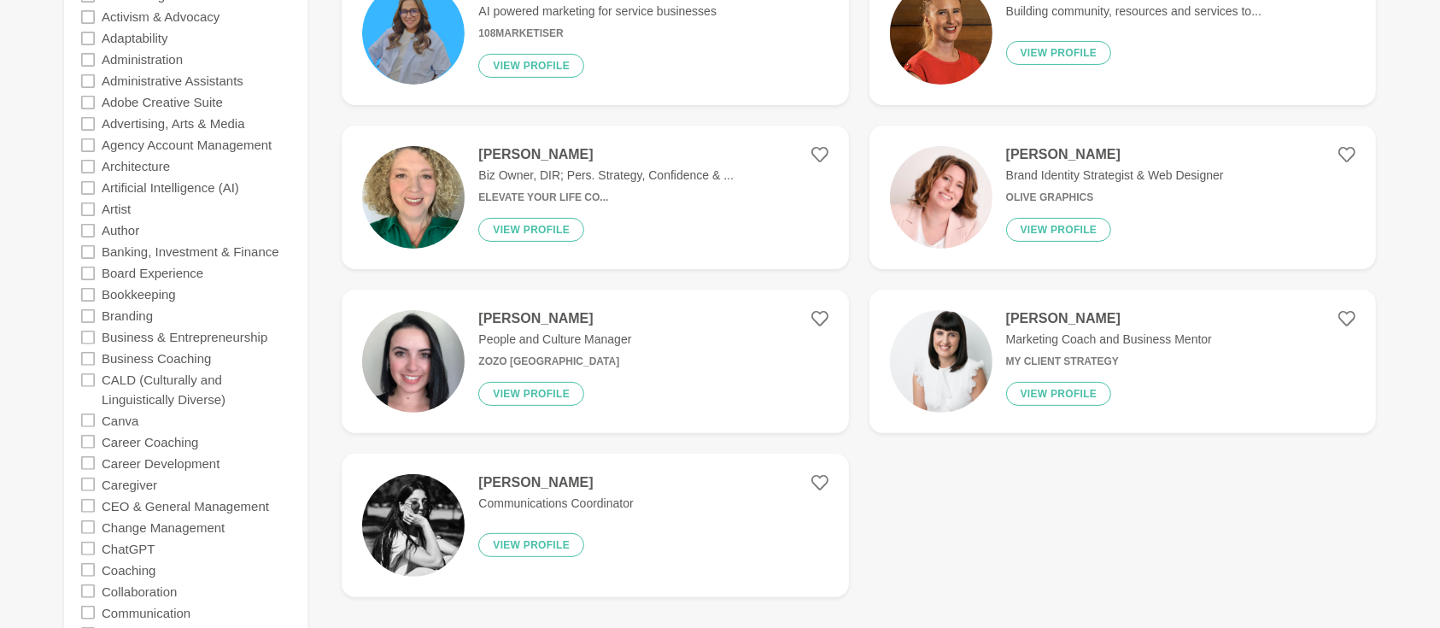
scroll to position [455, 0]
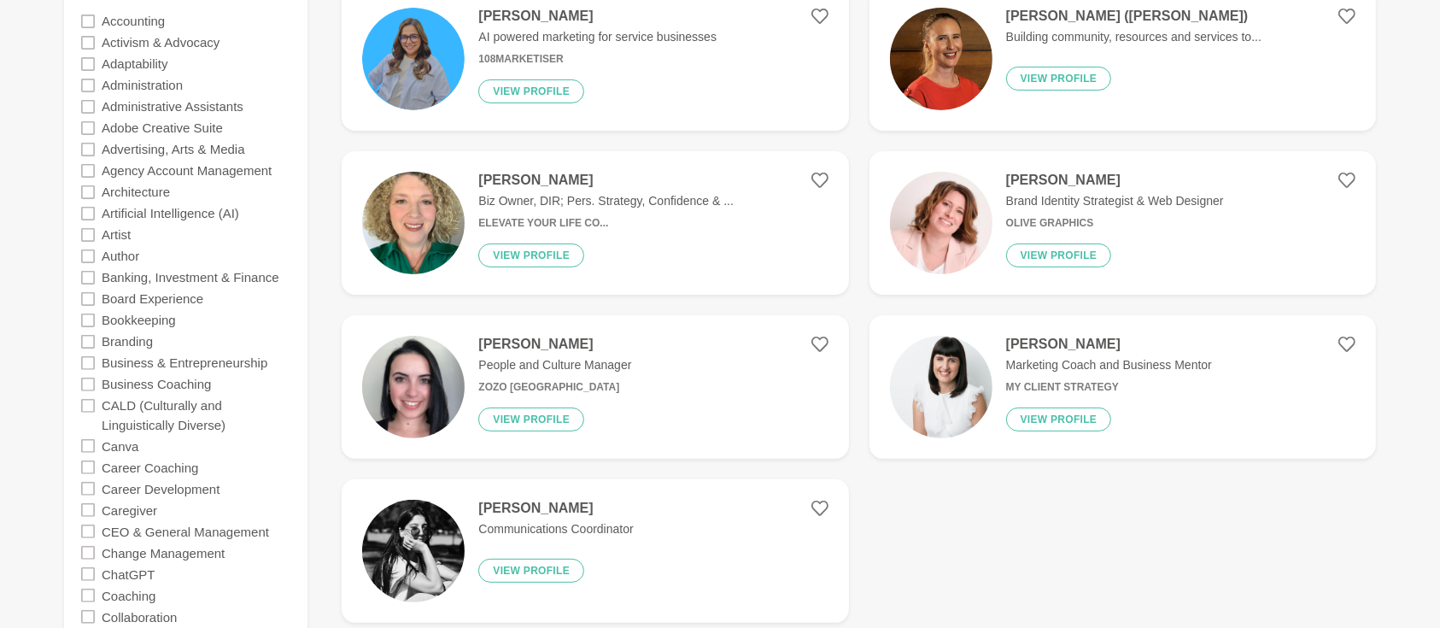
click at [1099, 562] on div "Ruth Slade She Rocks Digital: Chief Rockstar + Lead Digi... She Rocks Digital V…" at bounding box center [859, 222] width 1034 height 799
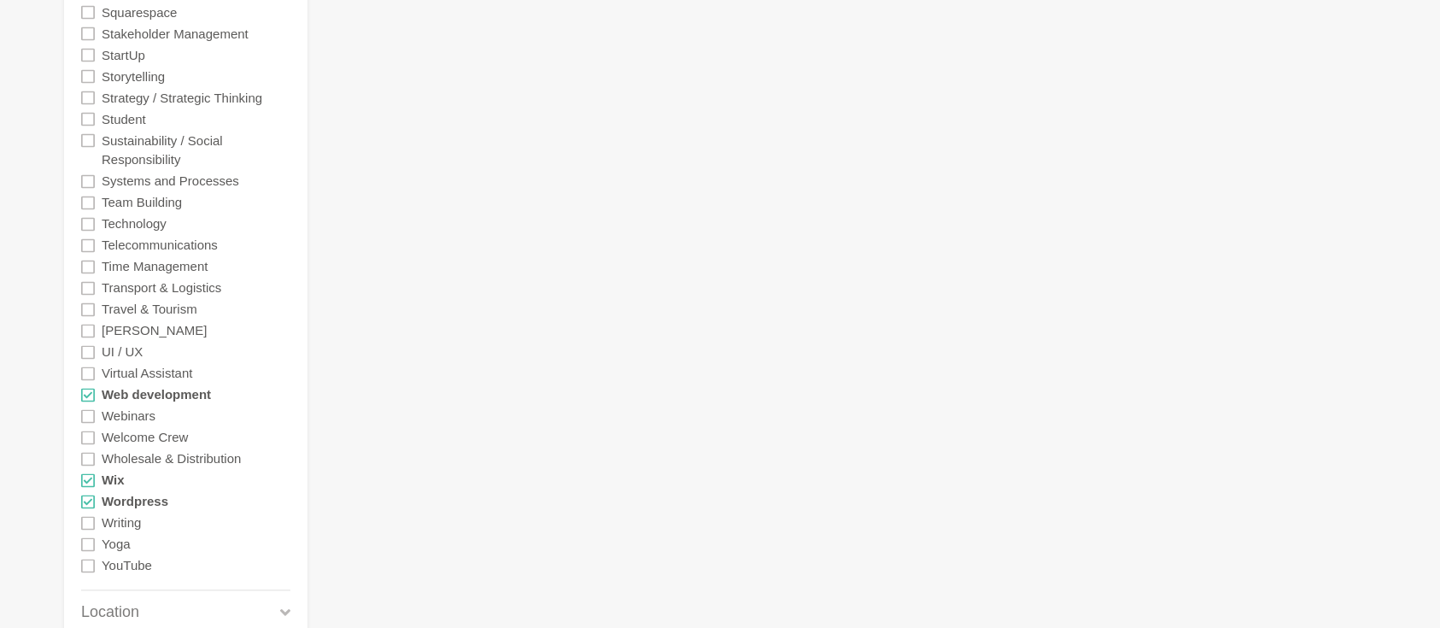
scroll to position [3491, 0]
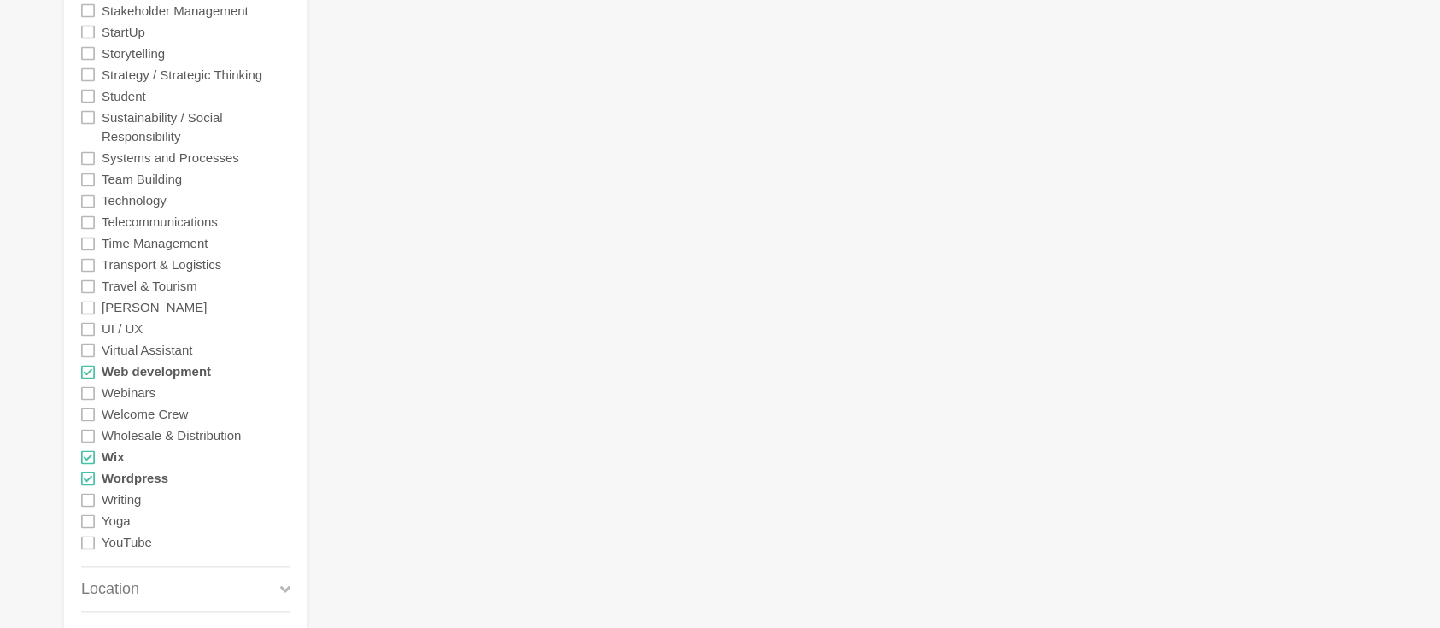
click at [86, 370] on icon at bounding box center [88, 372] width 14 height 14
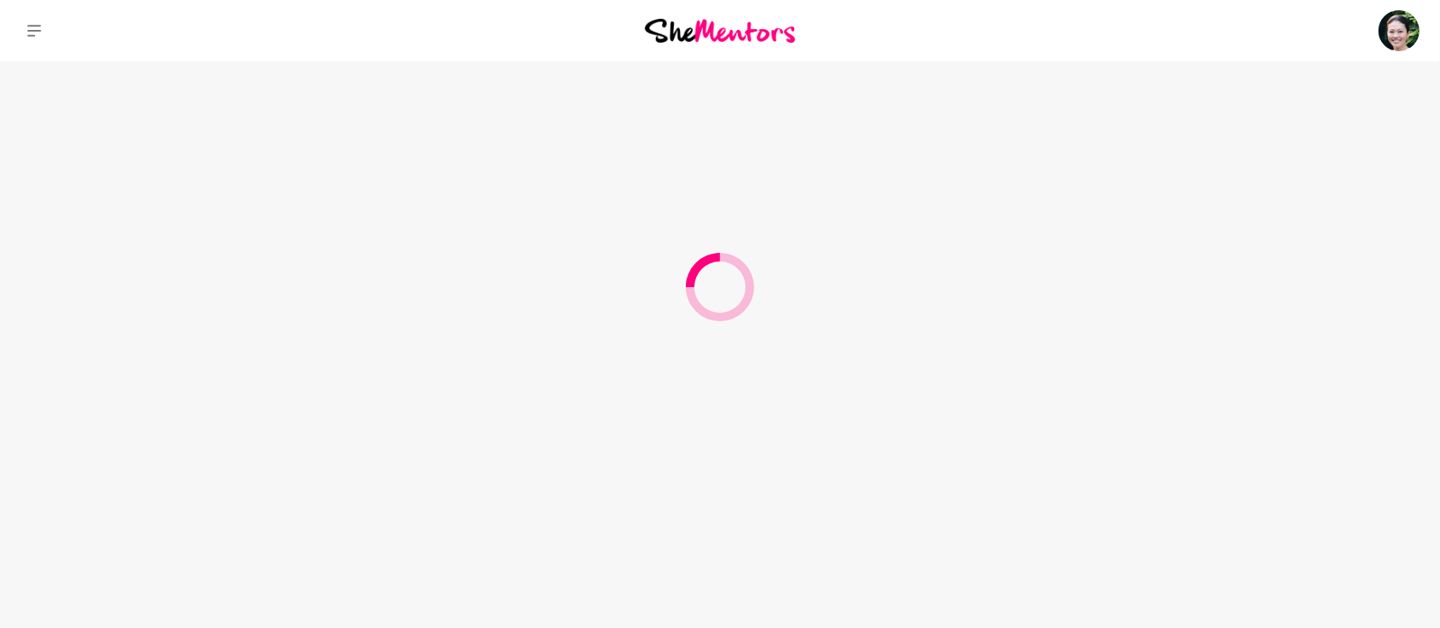
scroll to position [0, 0]
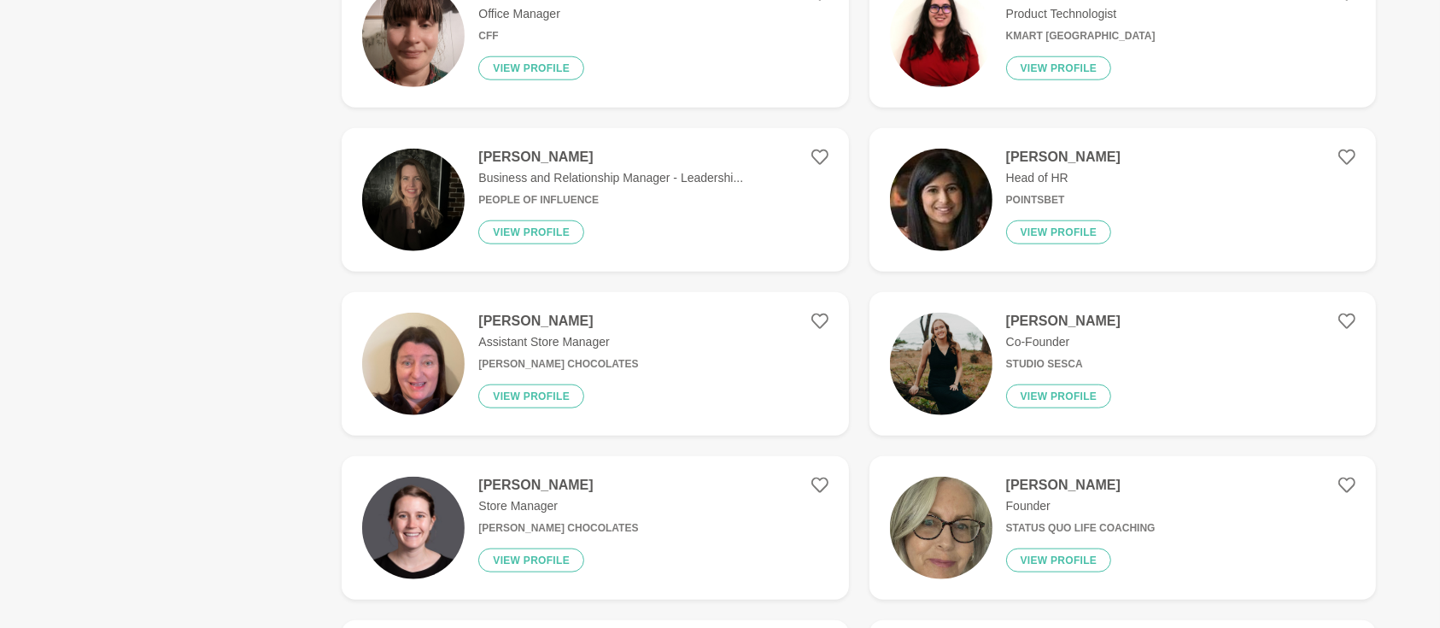
scroll to position [1974, 0]
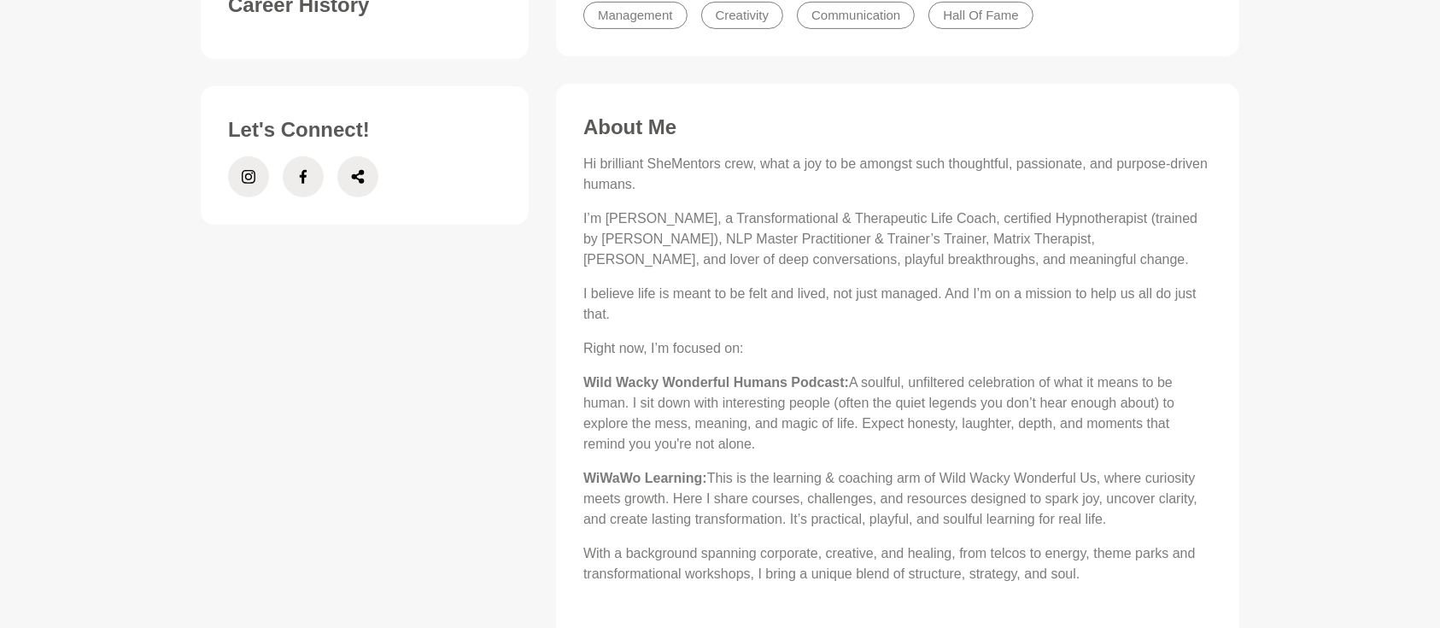
scroll to position [758, 0]
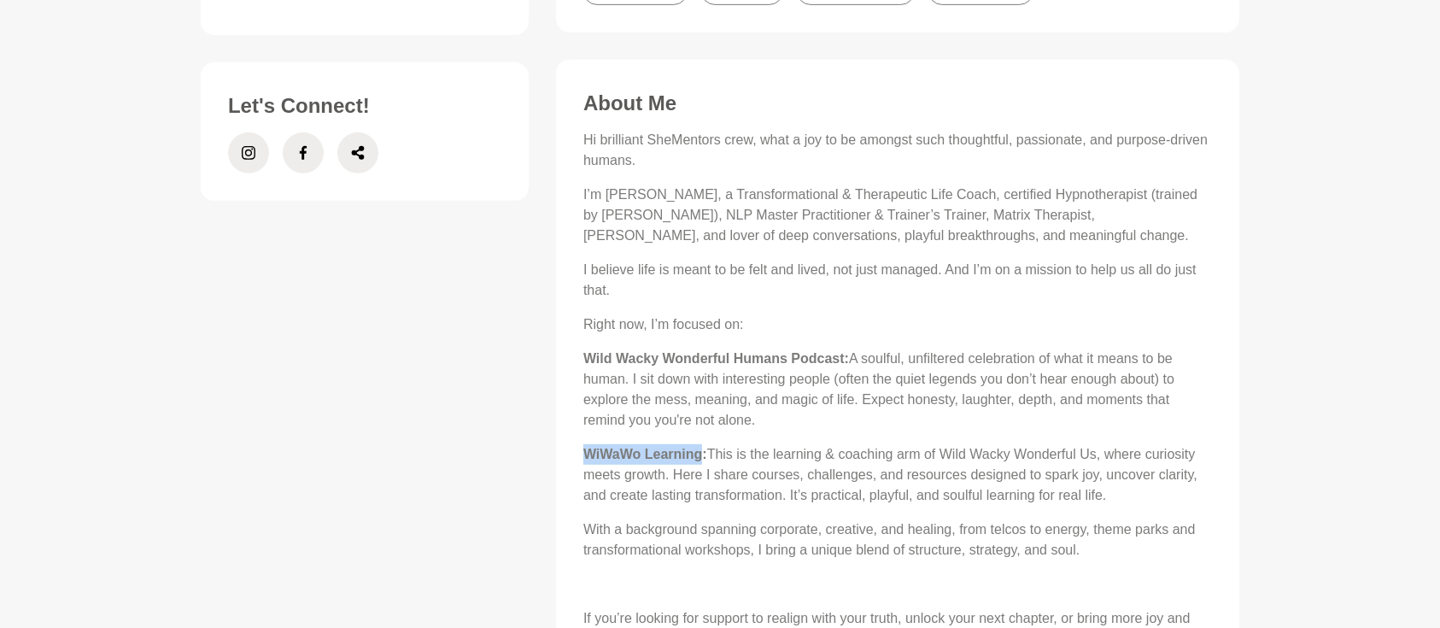
drag, startPoint x: 583, startPoint y: 449, endPoint x: 704, endPoint y: 450, distance: 120.4
click at [704, 450] on strong "WiWaWo Learning:" at bounding box center [645, 454] width 124 height 15
copy strong "WiWaWo Learning"
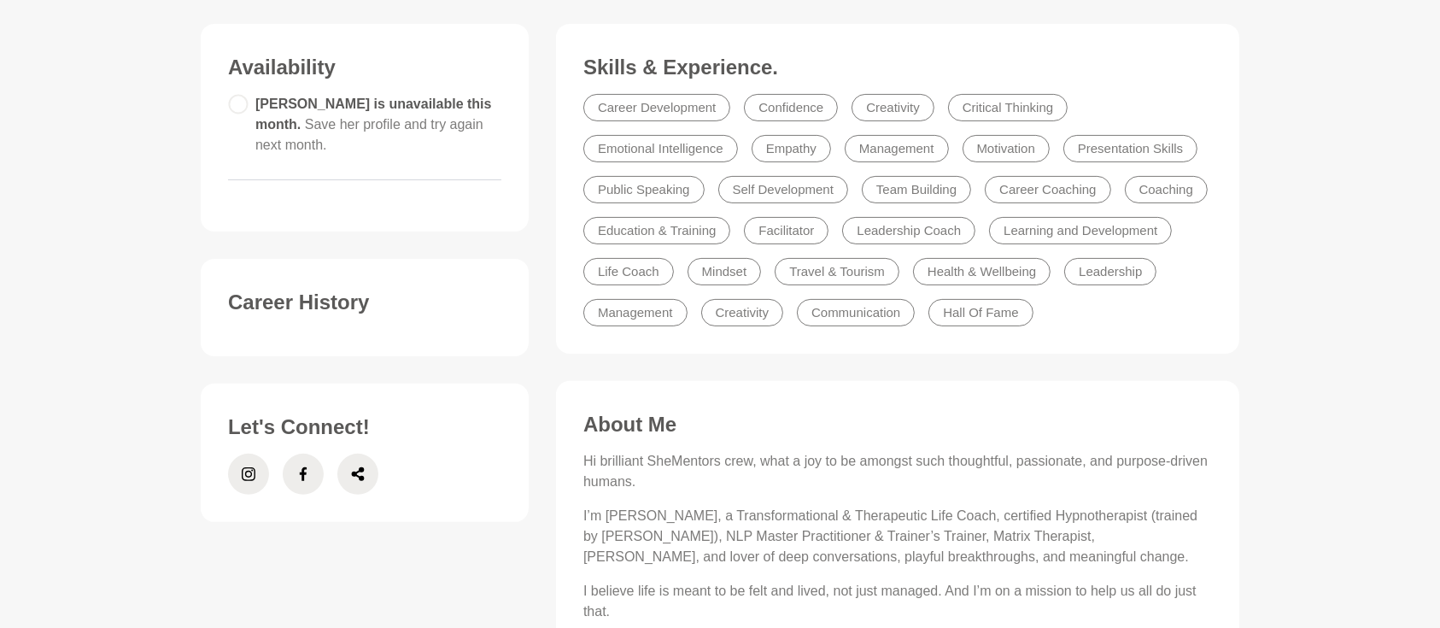
scroll to position [531, 0]
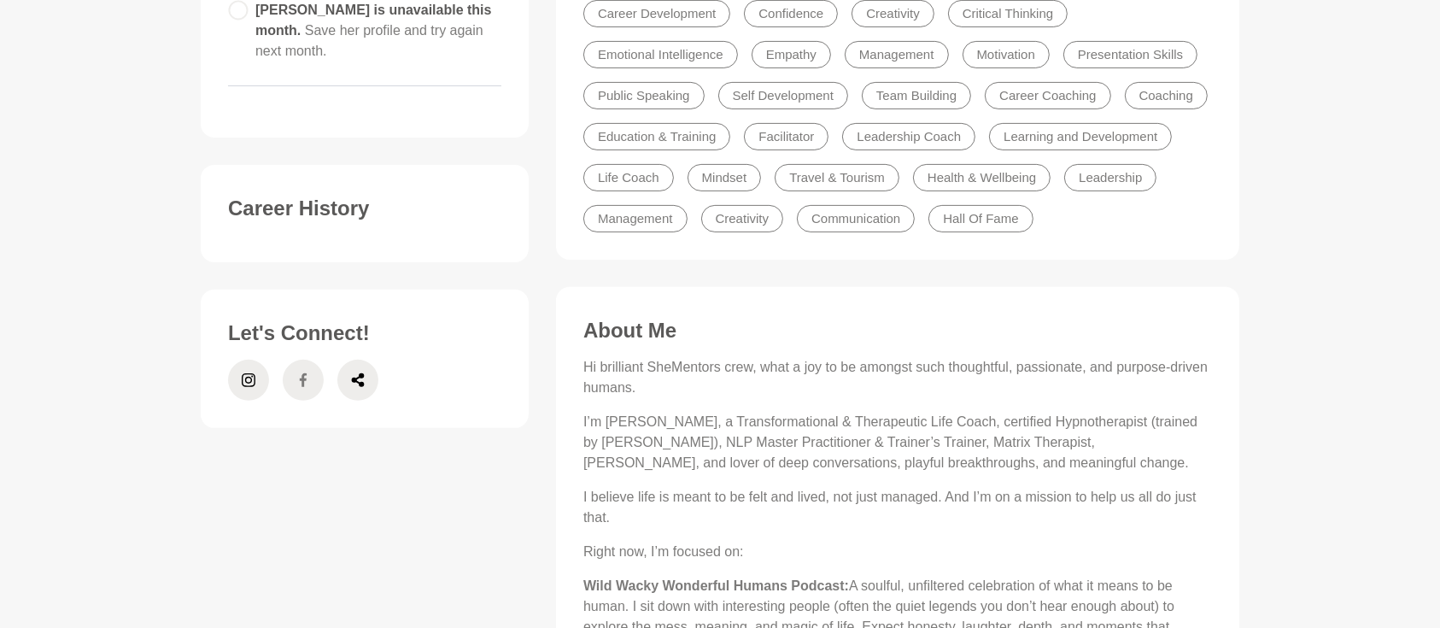
click at [293, 383] on span at bounding box center [303, 380] width 41 height 41
click at [254, 377] on icon at bounding box center [249, 380] width 14 height 14
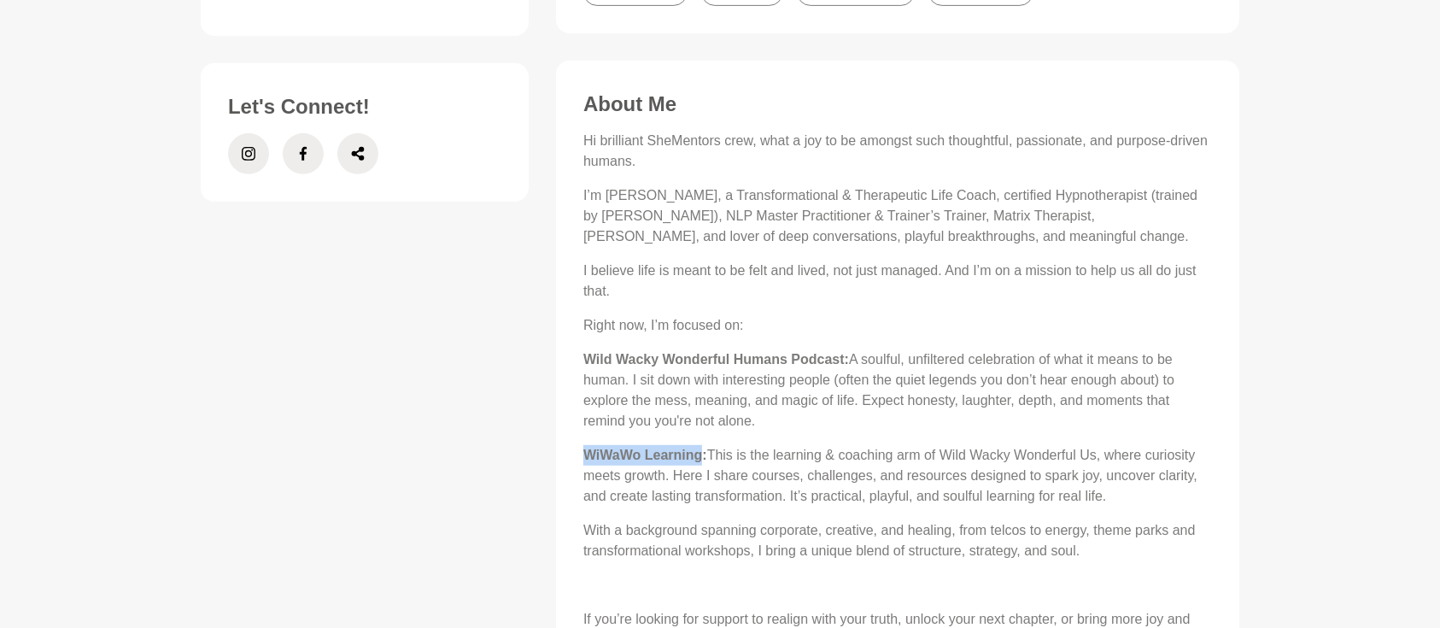
scroll to position [758, 0]
click at [518, 407] on div "Availability Jeanene is unavailable this month. Save her profile and try again …" at bounding box center [720, 471] width 1066 height 1537
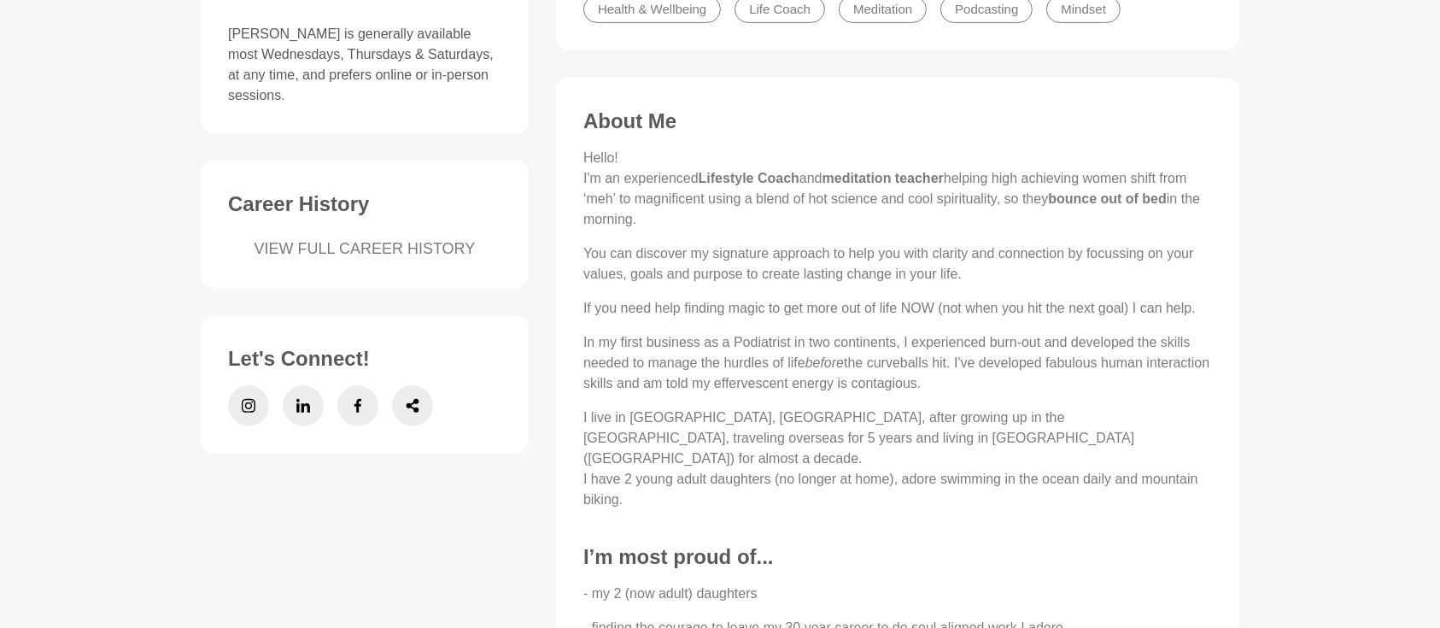
scroll to position [607, 0]
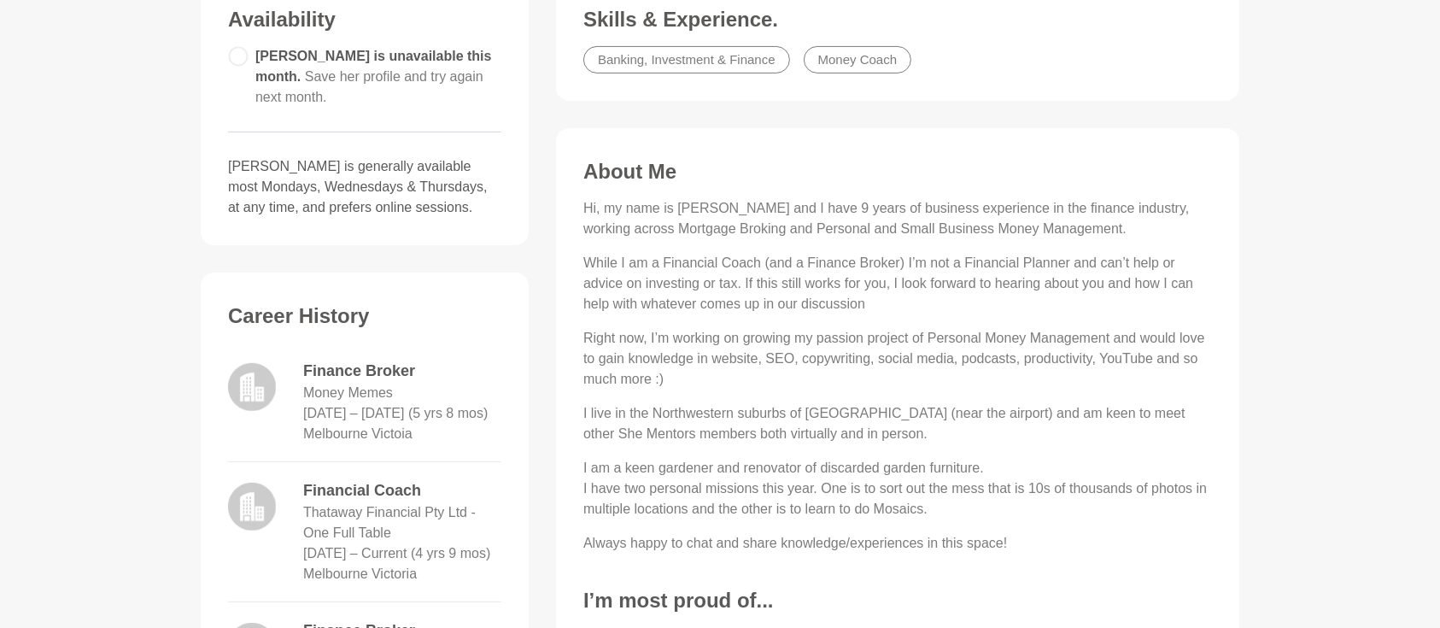
scroll to position [531, 0]
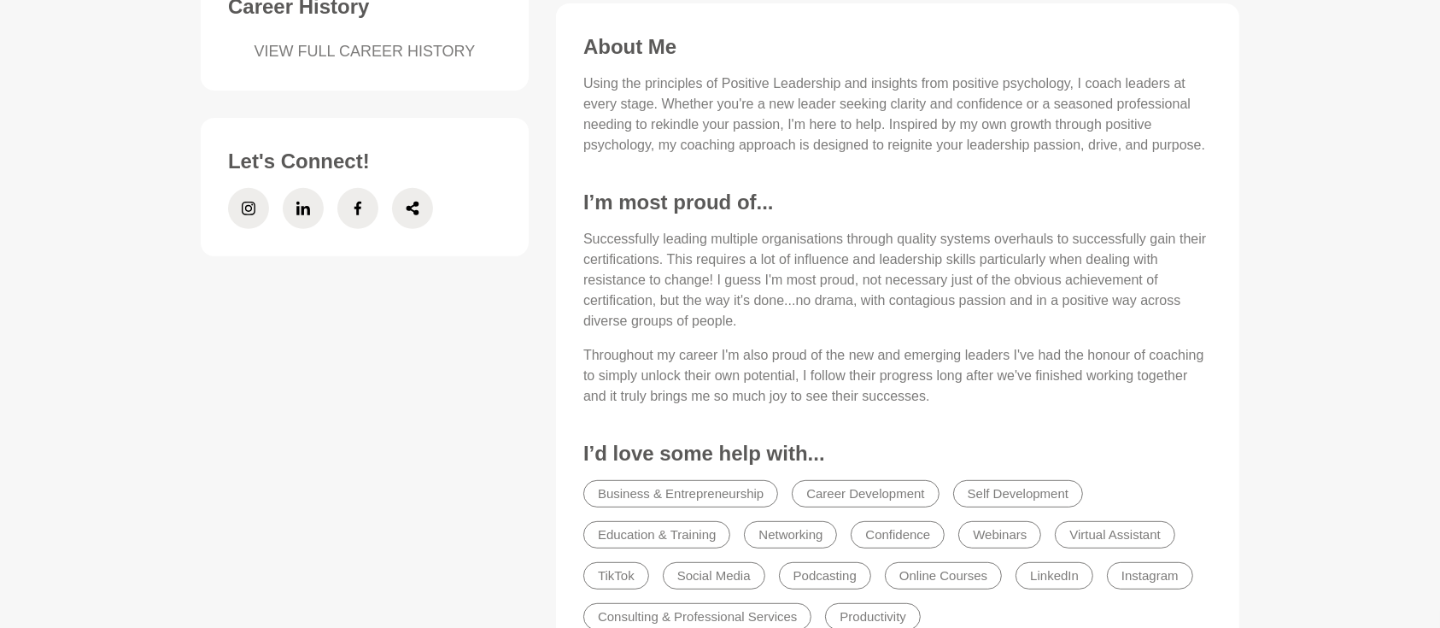
scroll to position [607, 0]
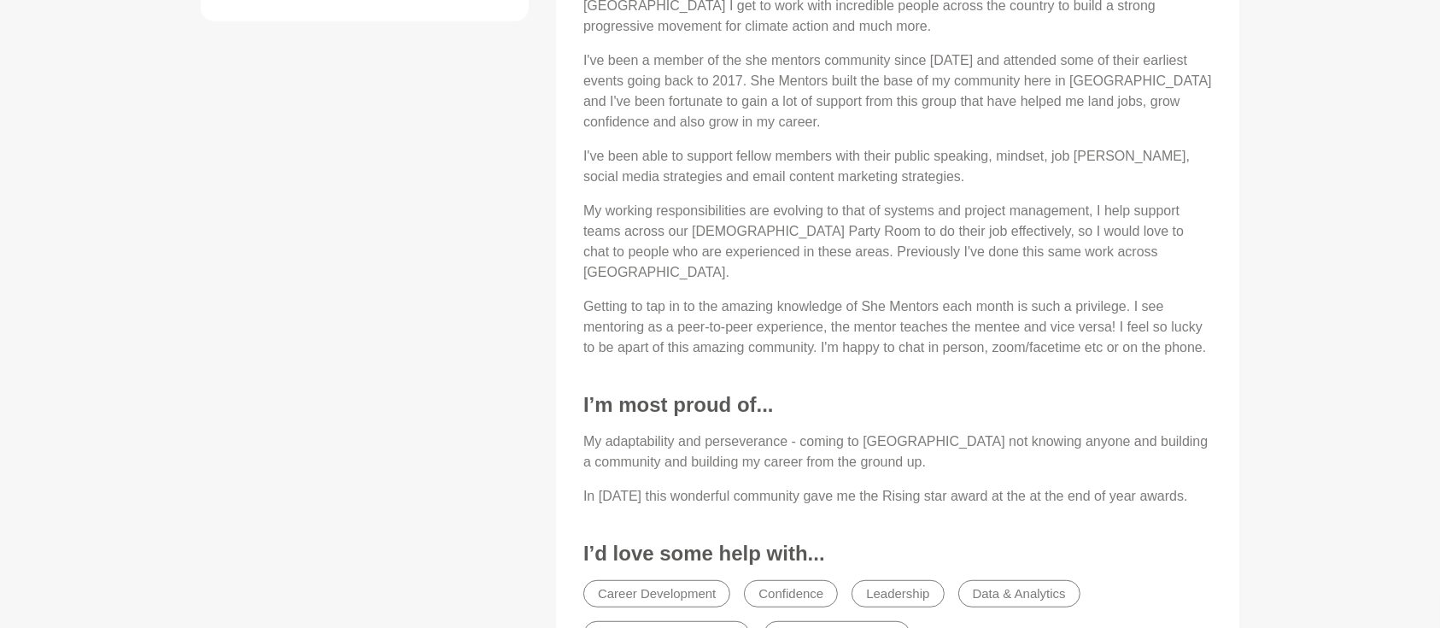
scroll to position [607, 0]
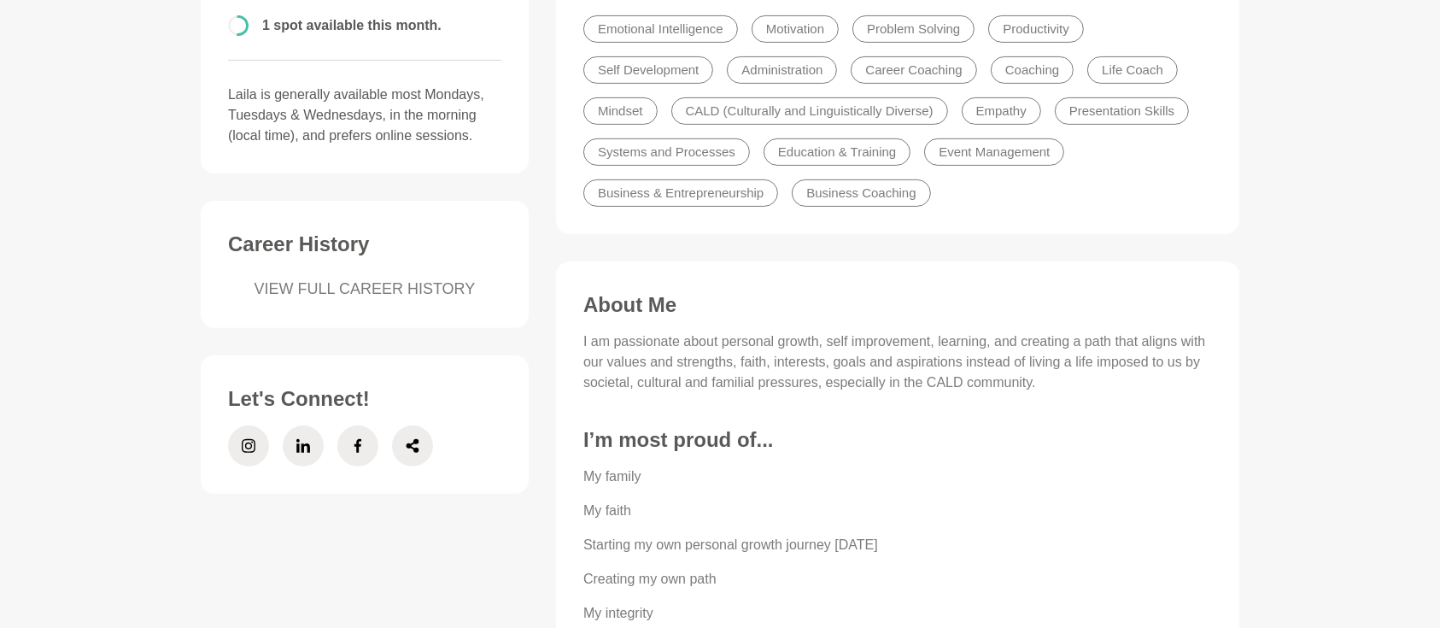
scroll to position [531, 0]
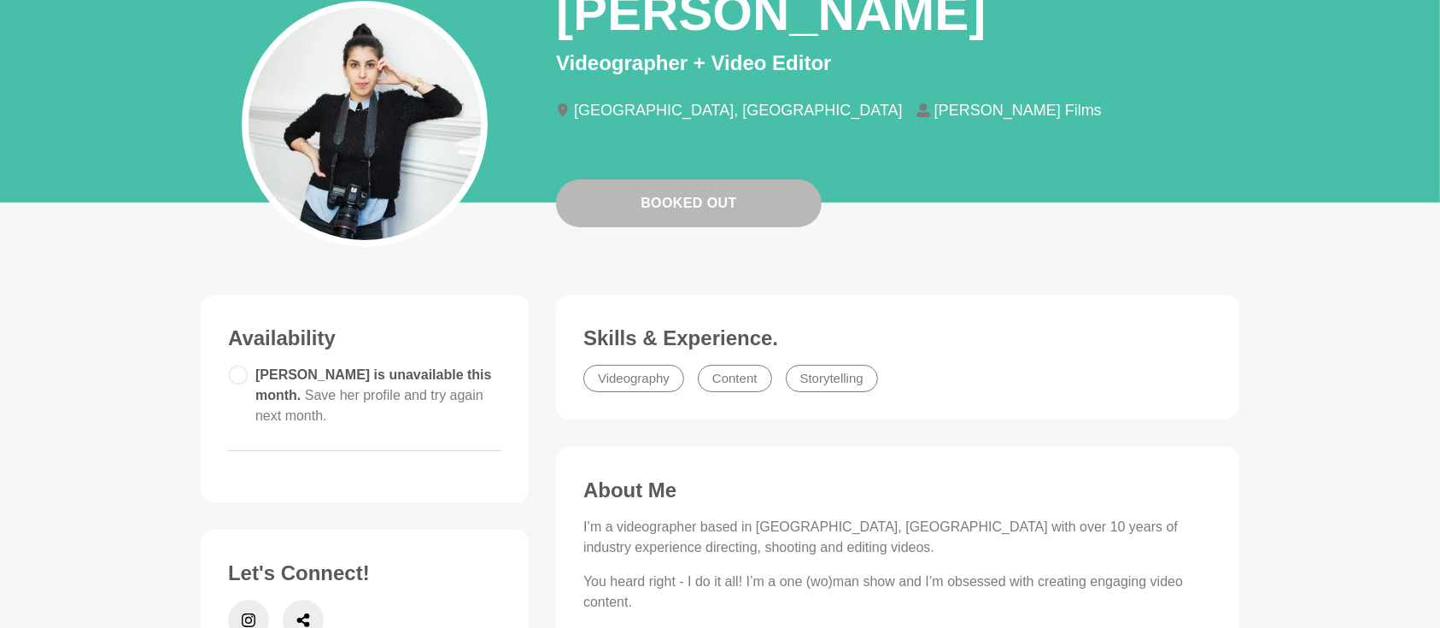
scroll to position [151, 0]
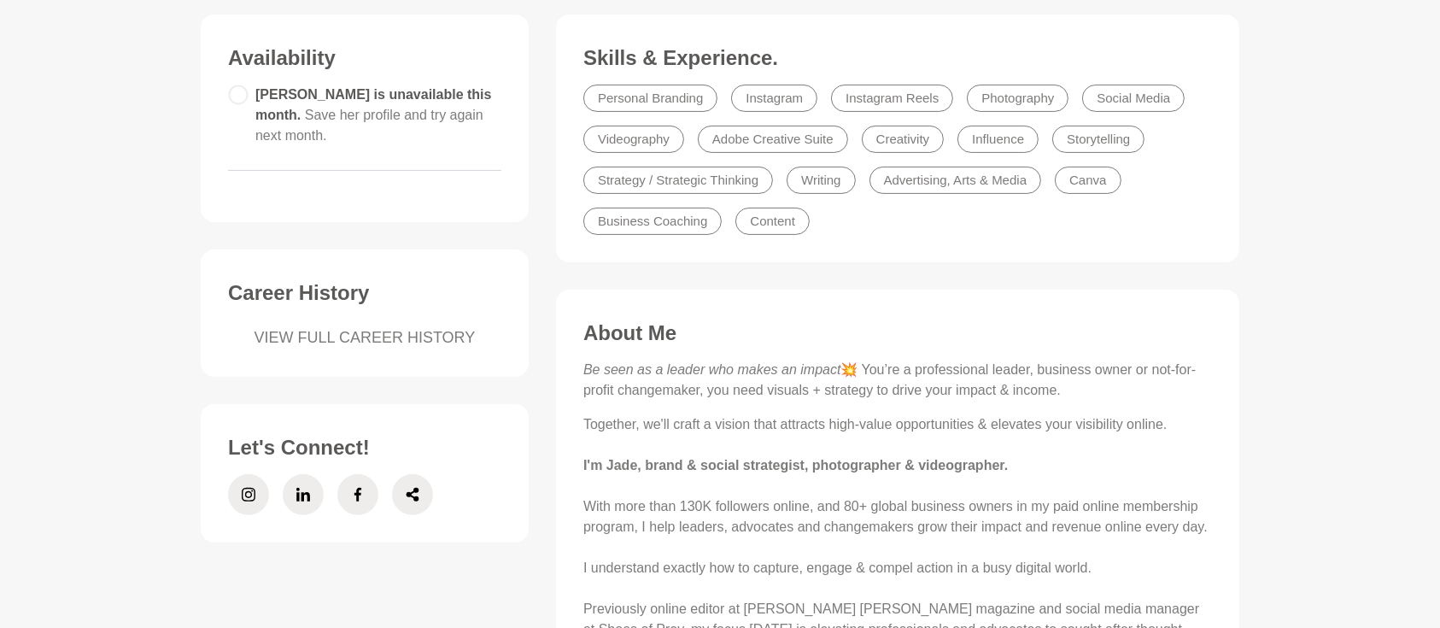
scroll to position [683, 0]
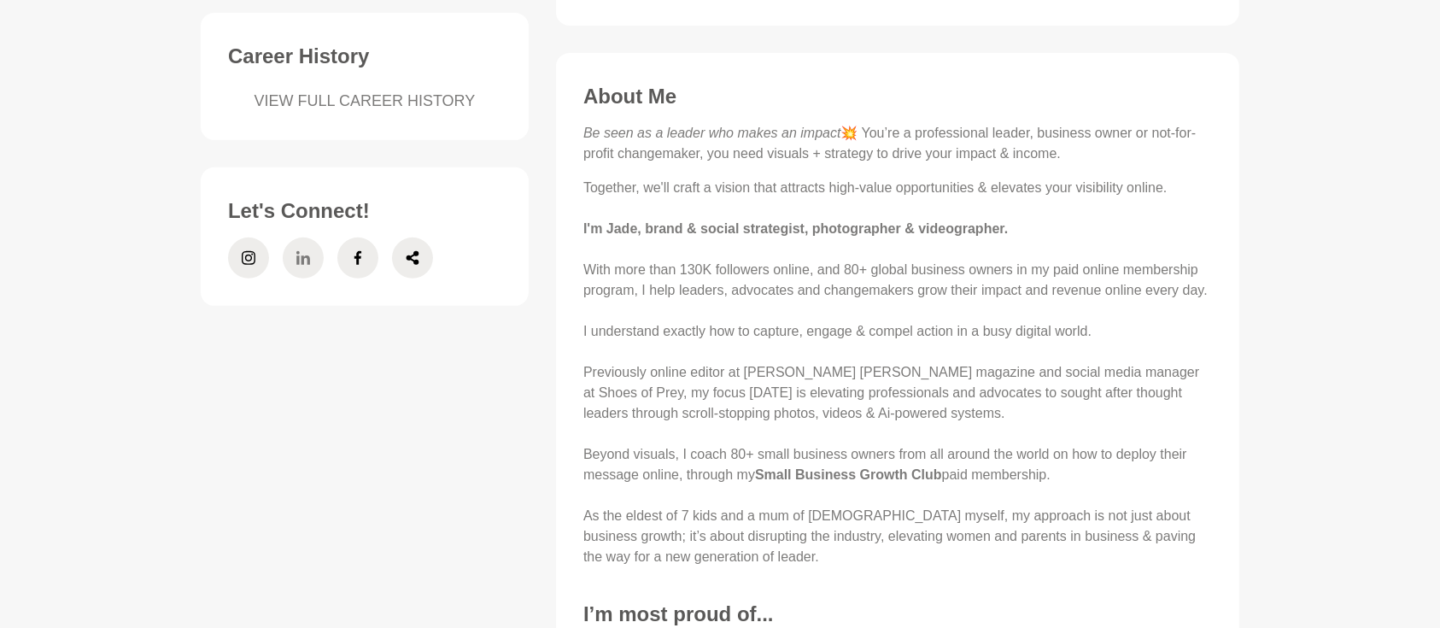
click at [300, 246] on icon at bounding box center [303, 257] width 14 height 41
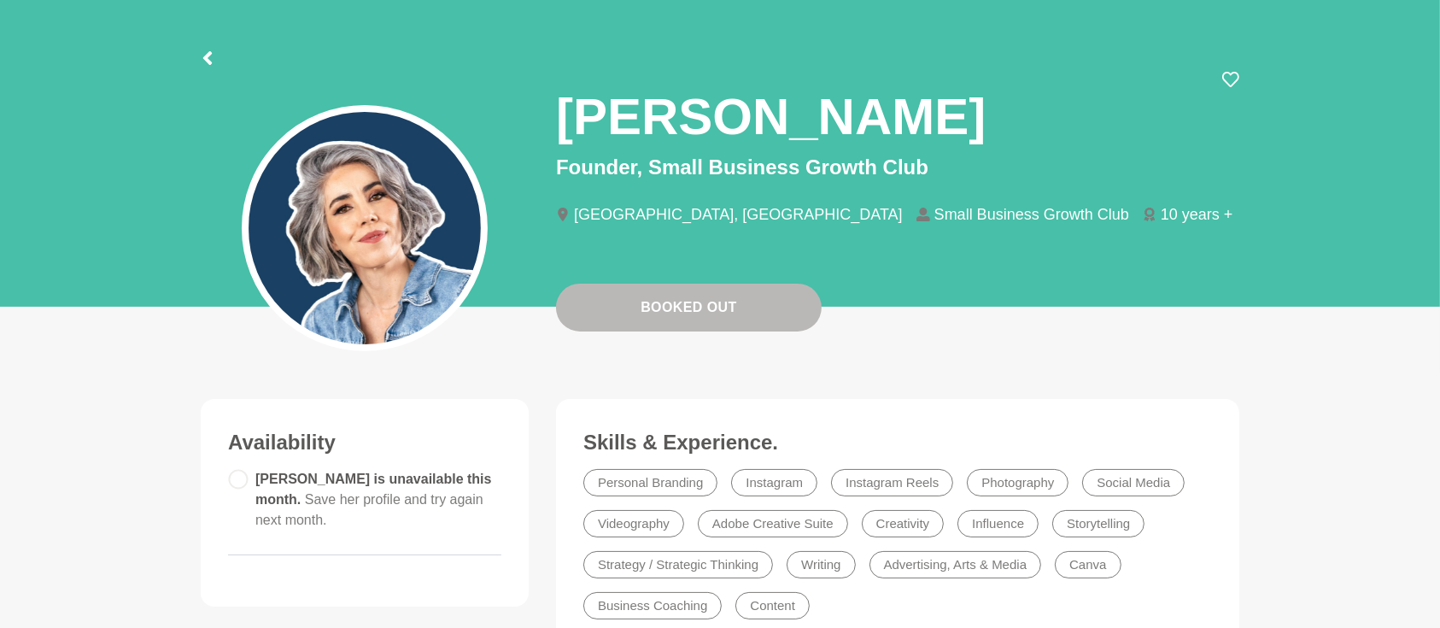
scroll to position [0, 0]
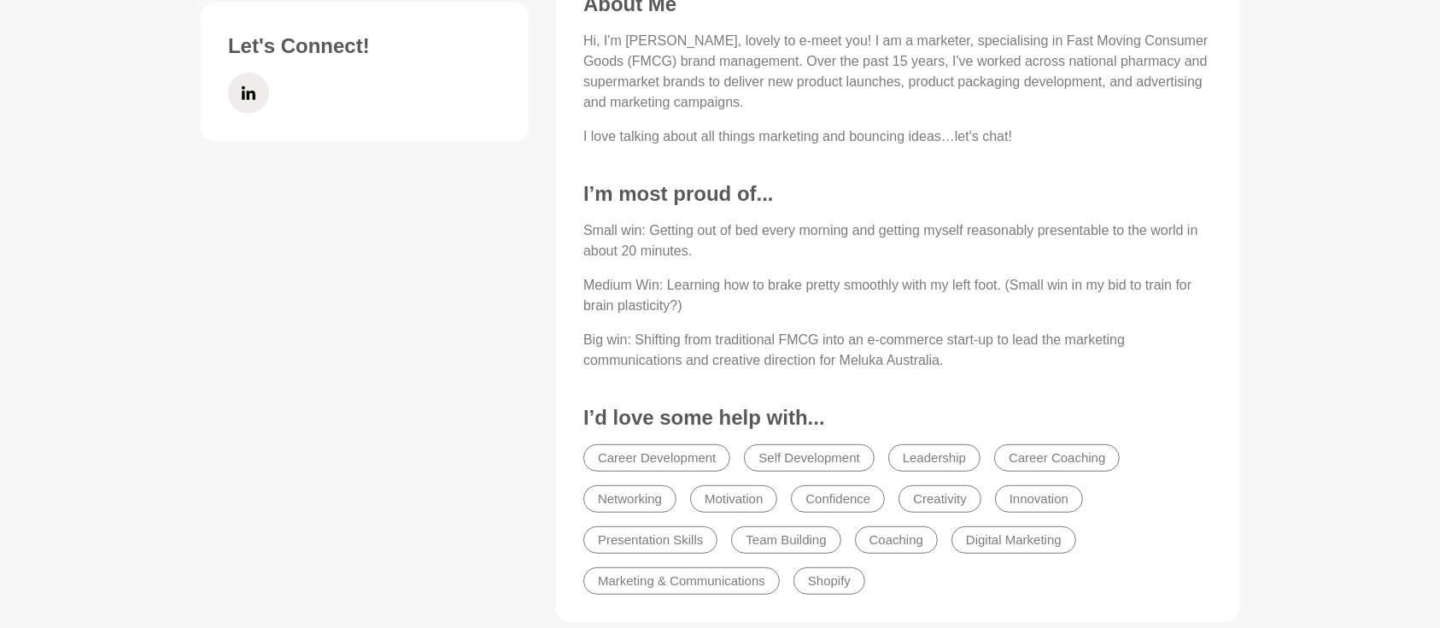
scroll to position [758, 0]
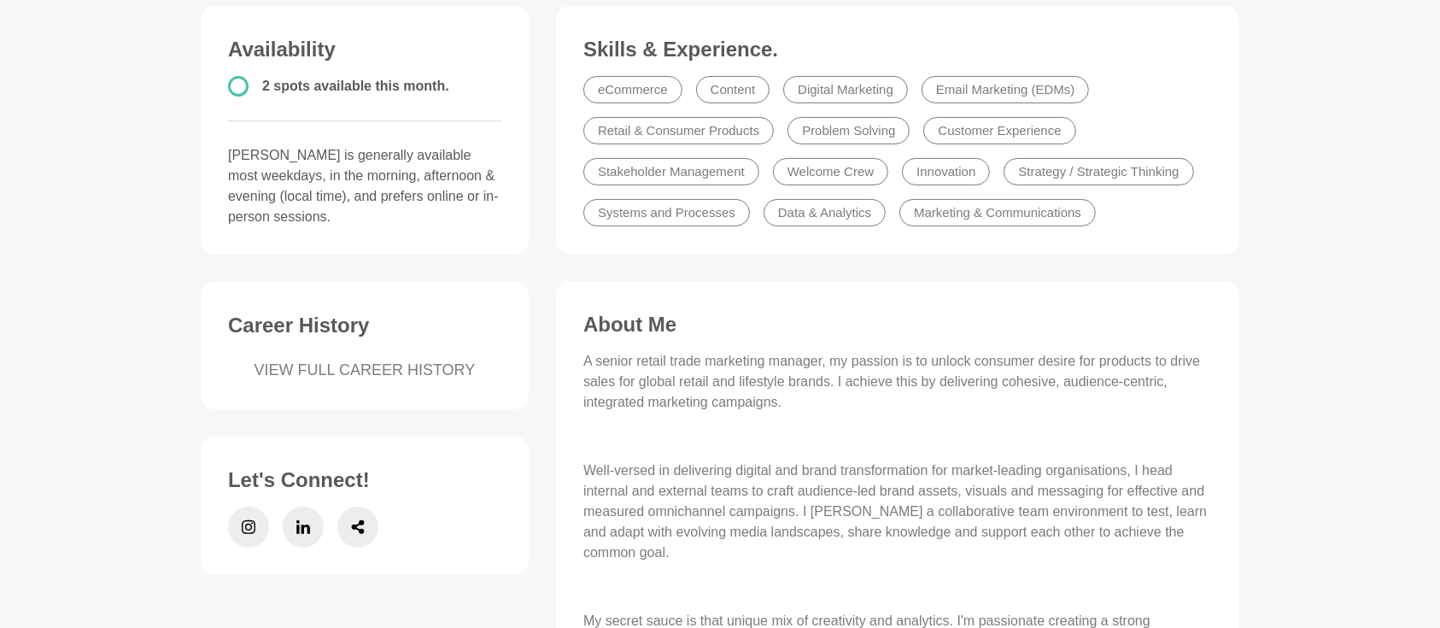
scroll to position [531, 0]
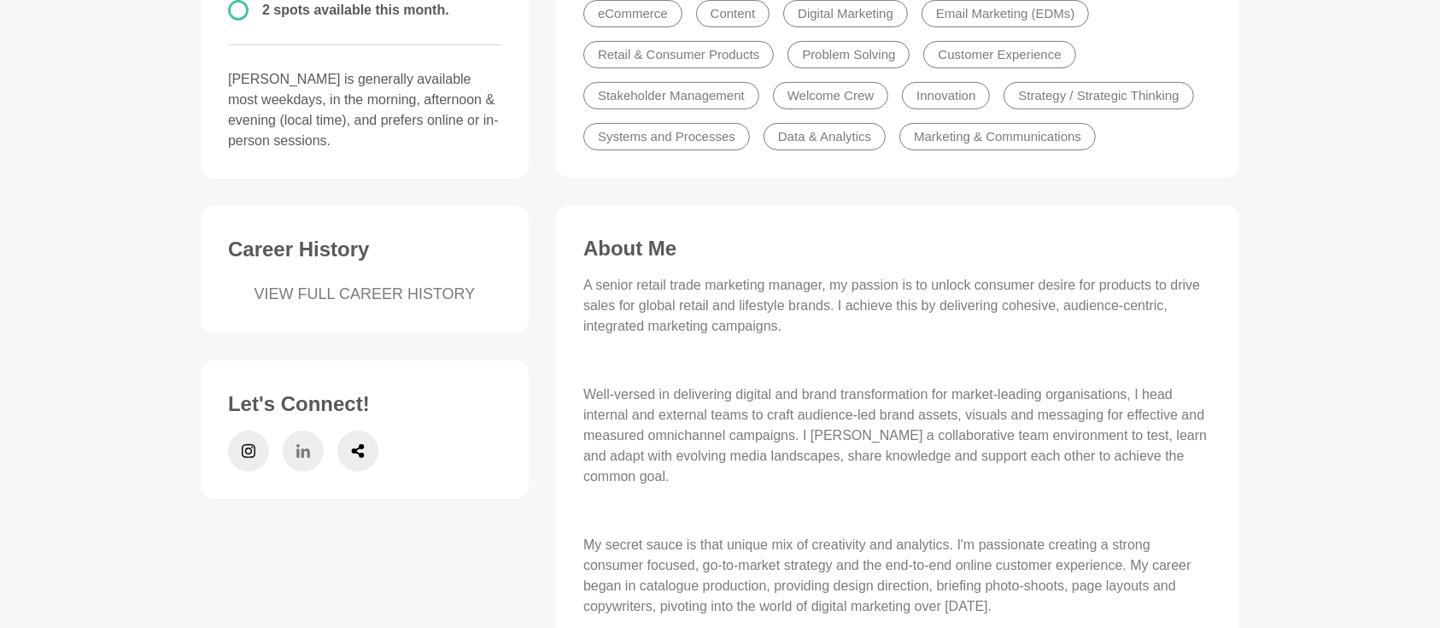
click at [314, 447] on span at bounding box center [303, 450] width 41 height 41
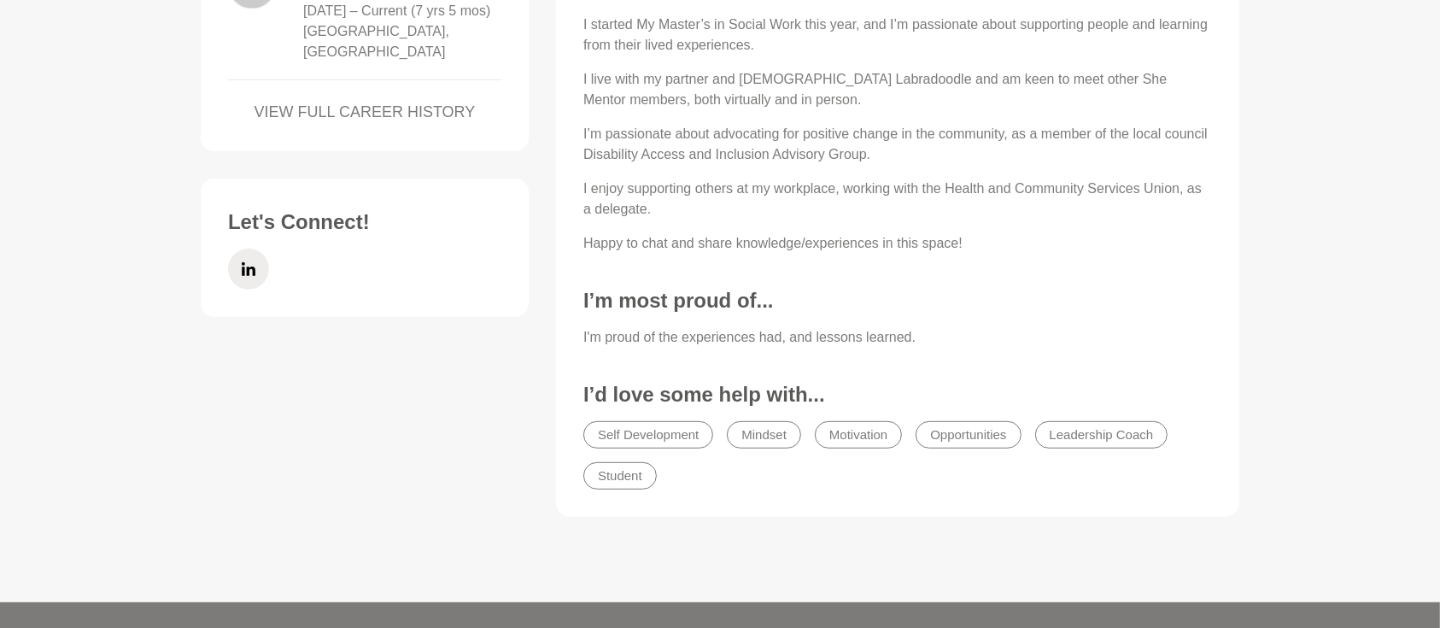
scroll to position [834, 0]
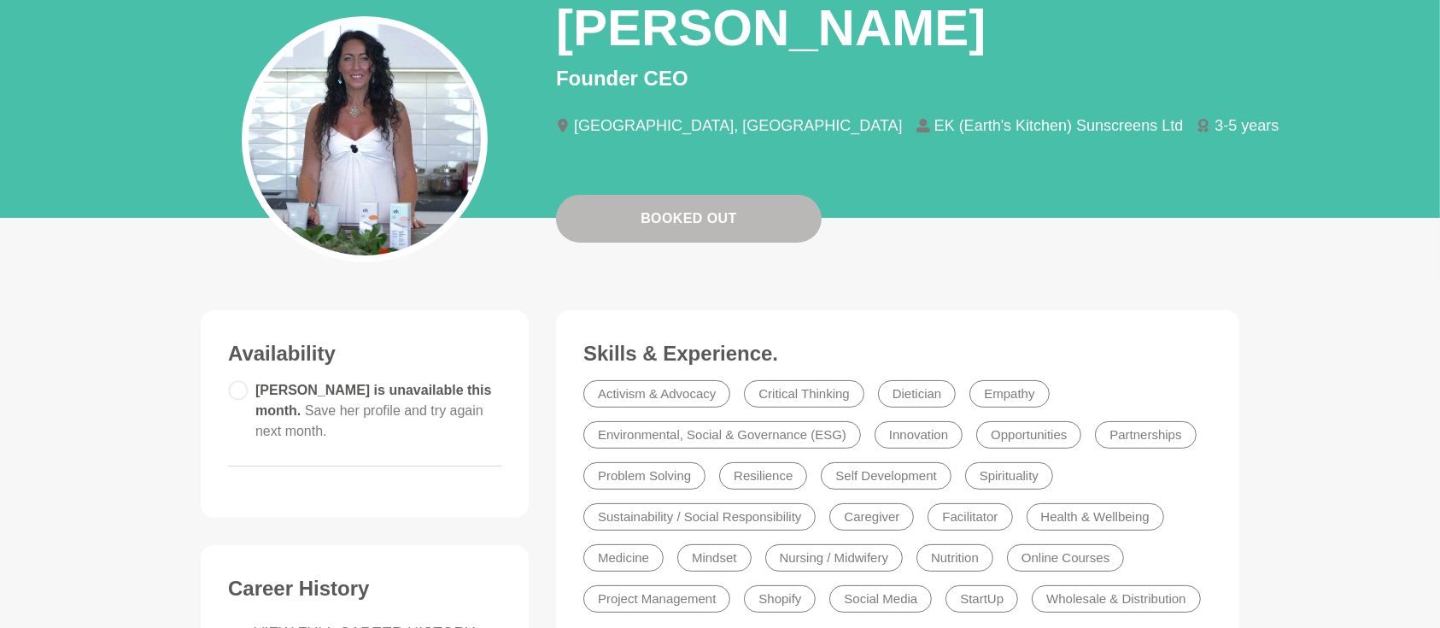
scroll to position [227, 0]
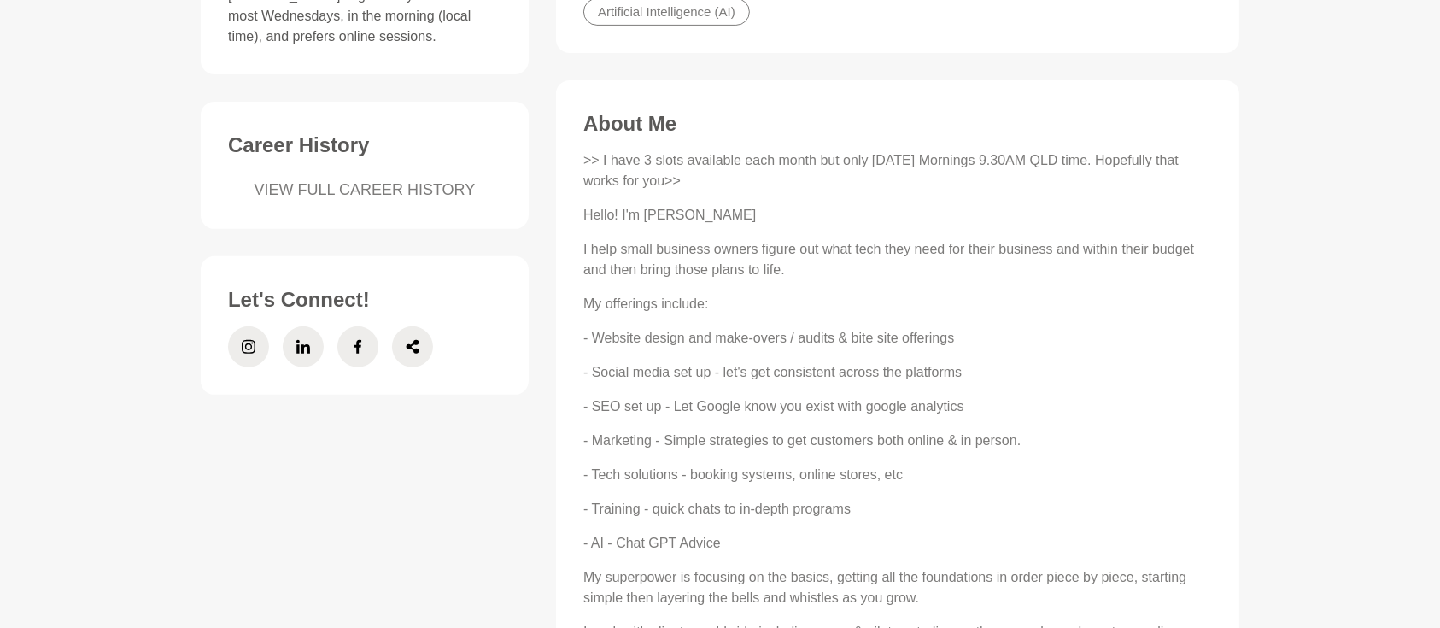
scroll to position [683, 0]
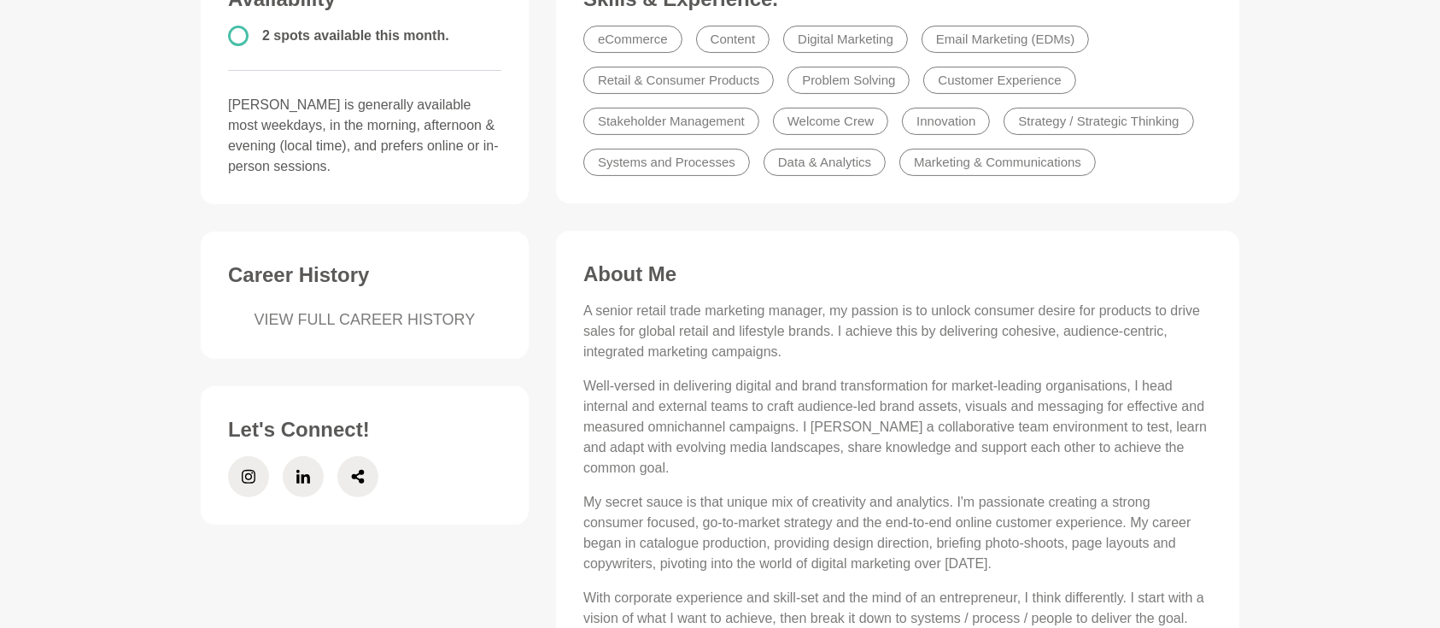
scroll to position [531, 0]
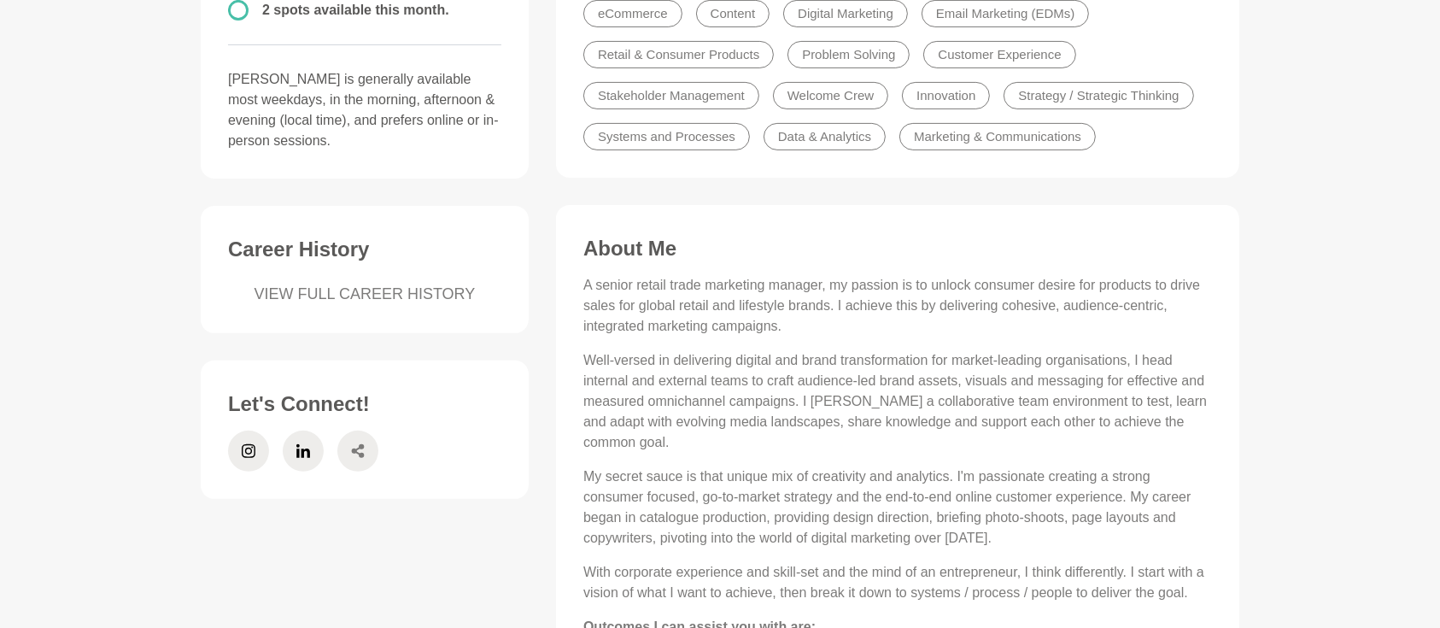
click at [349, 447] on span at bounding box center [357, 450] width 41 height 41
click at [354, 457] on icon at bounding box center [358, 450] width 14 height 41
click at [300, 448] on icon at bounding box center [303, 450] width 14 height 41
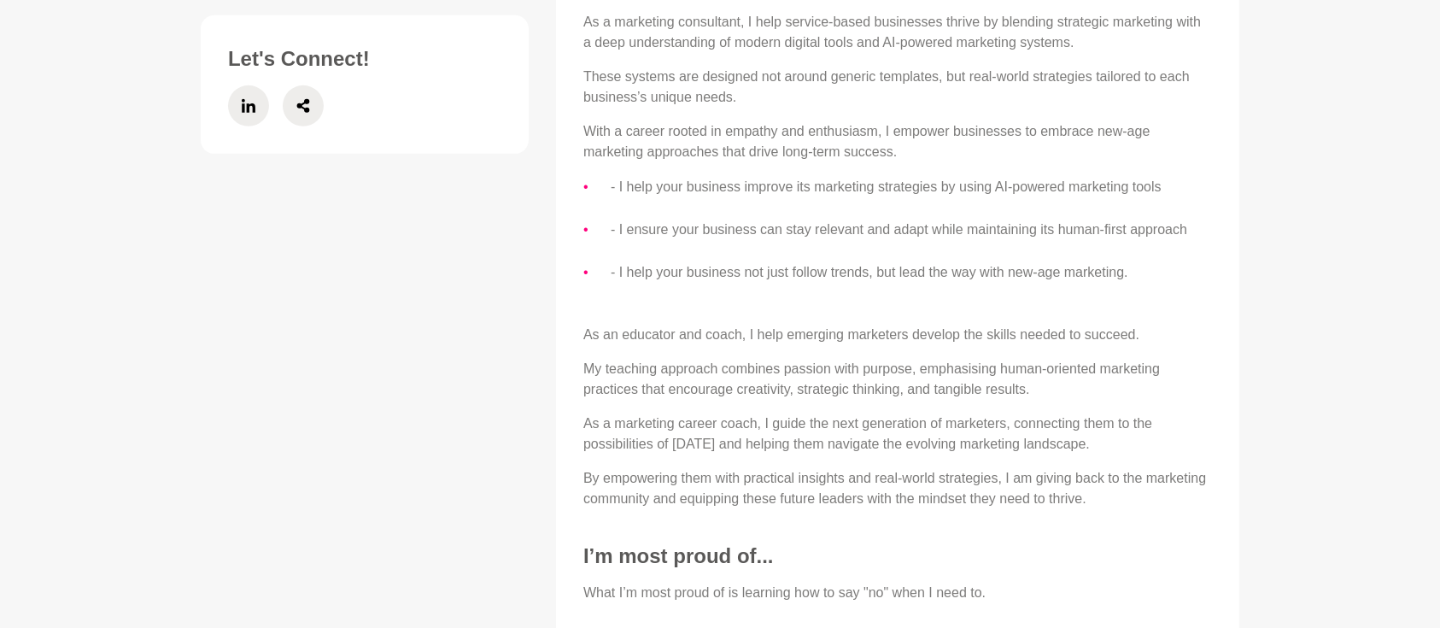
scroll to position [910, 0]
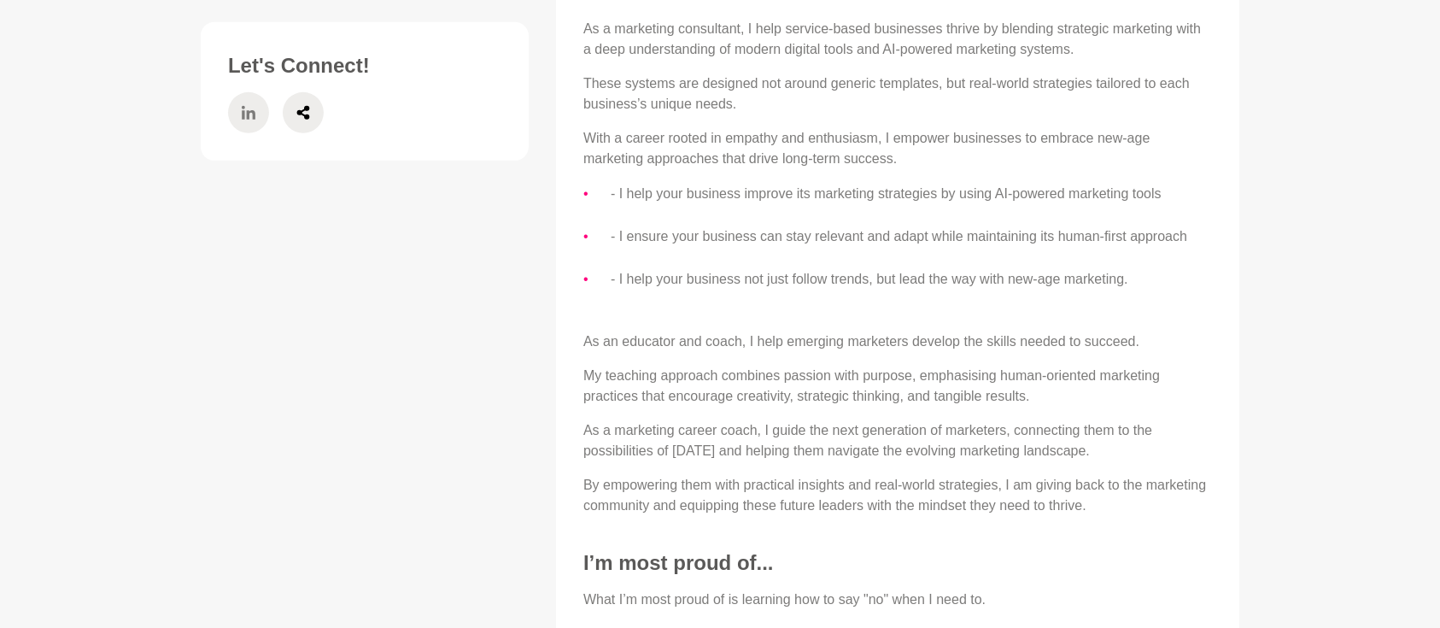
click at [250, 97] on icon at bounding box center [249, 112] width 14 height 41
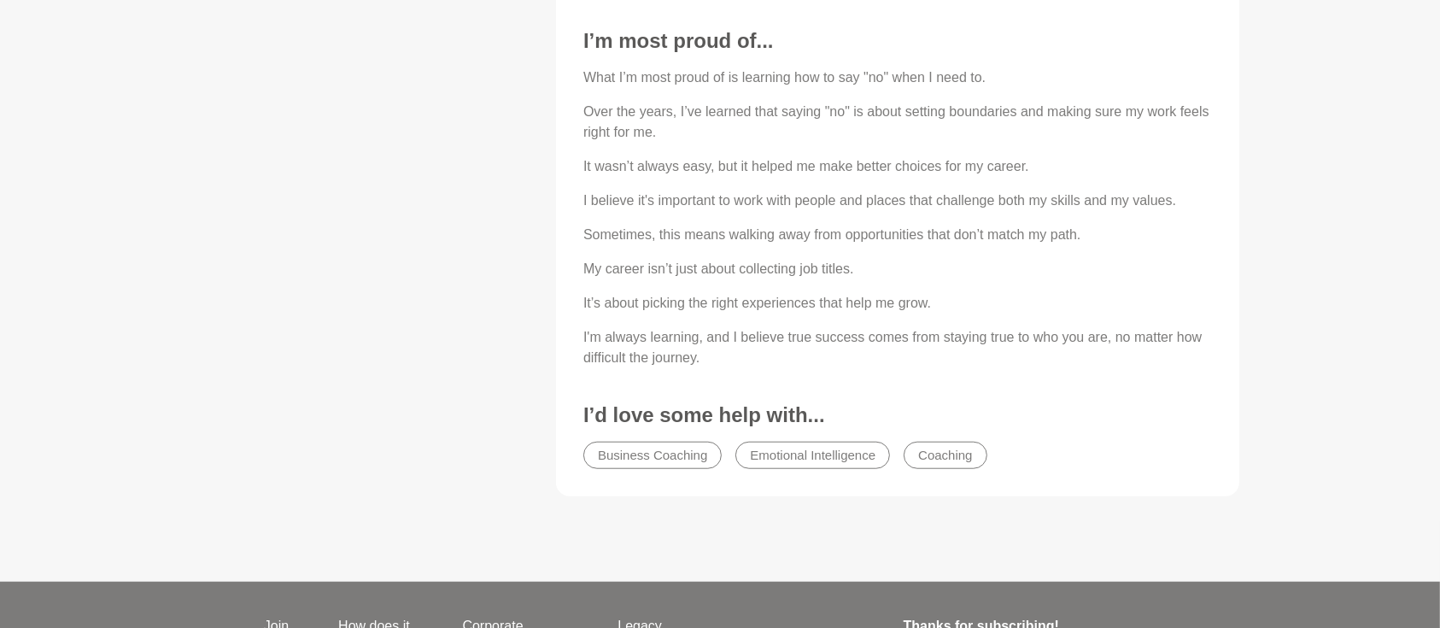
scroll to position [1442, 0]
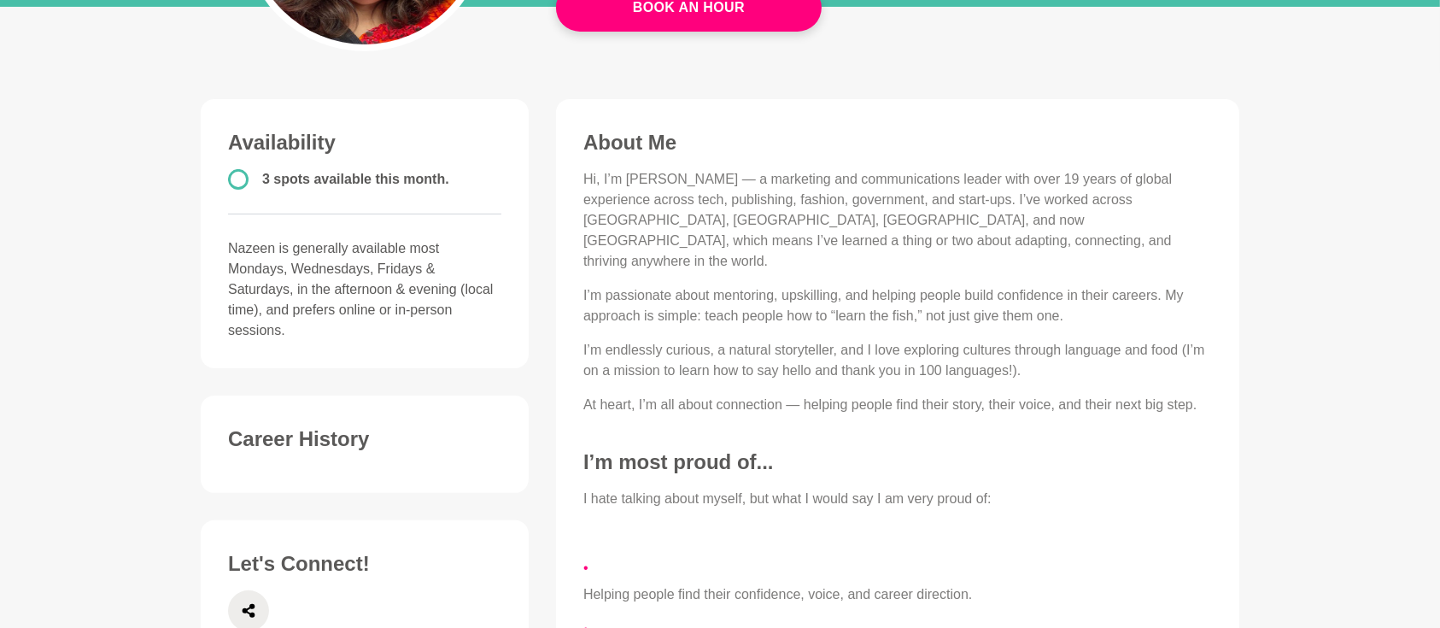
scroll to position [435, 0]
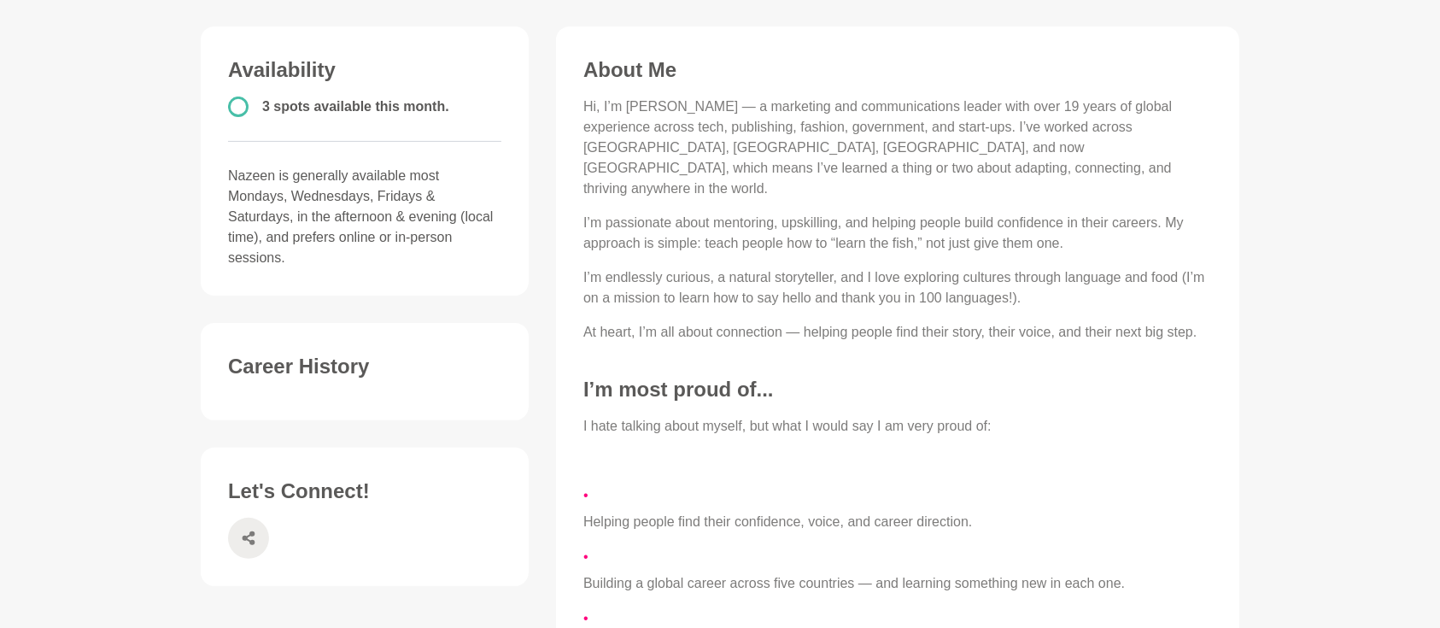
click at [248, 539] on icon at bounding box center [249, 538] width 13 height 14
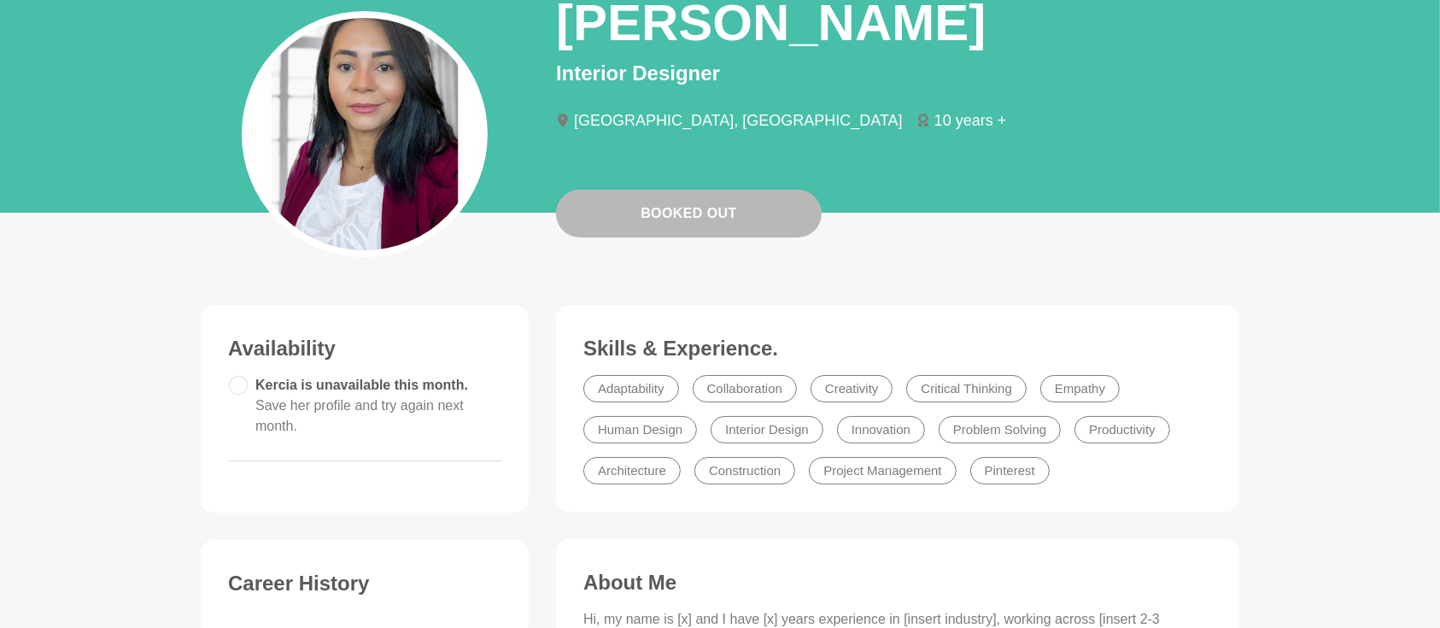
scroll to position [151, 0]
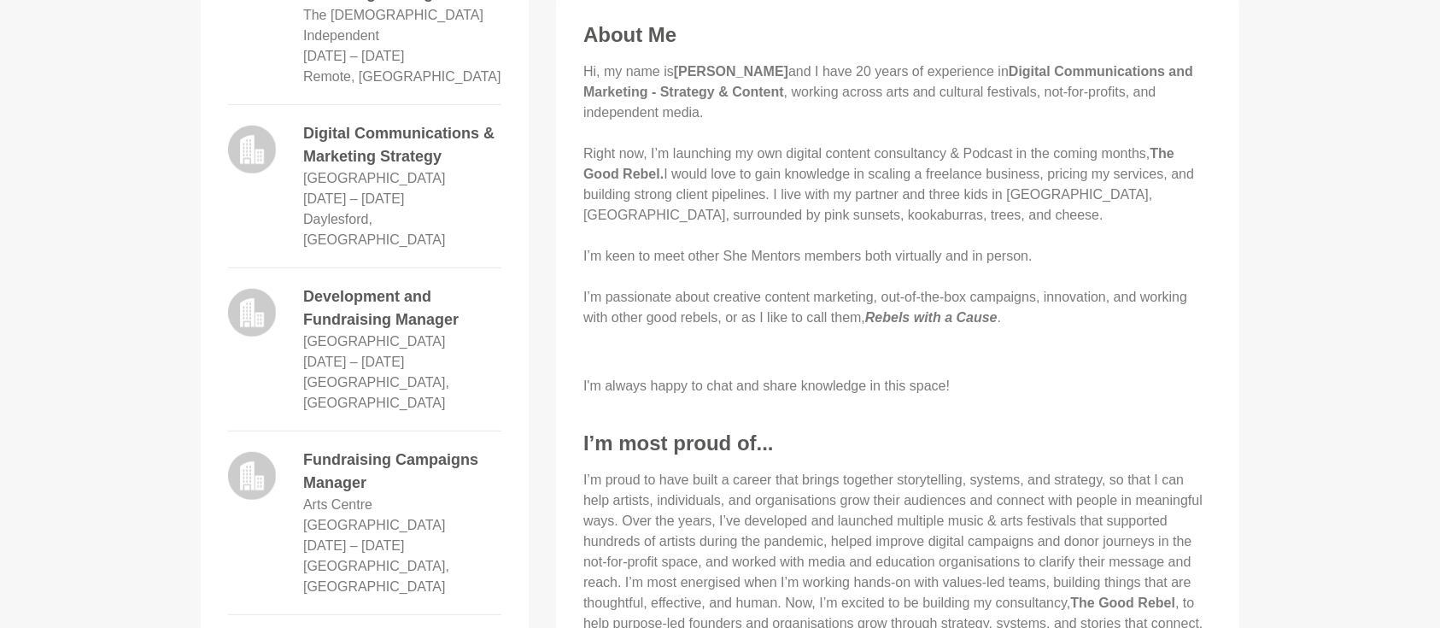
scroll to position [910, 0]
